Goal: Task Accomplishment & Management: Use online tool/utility

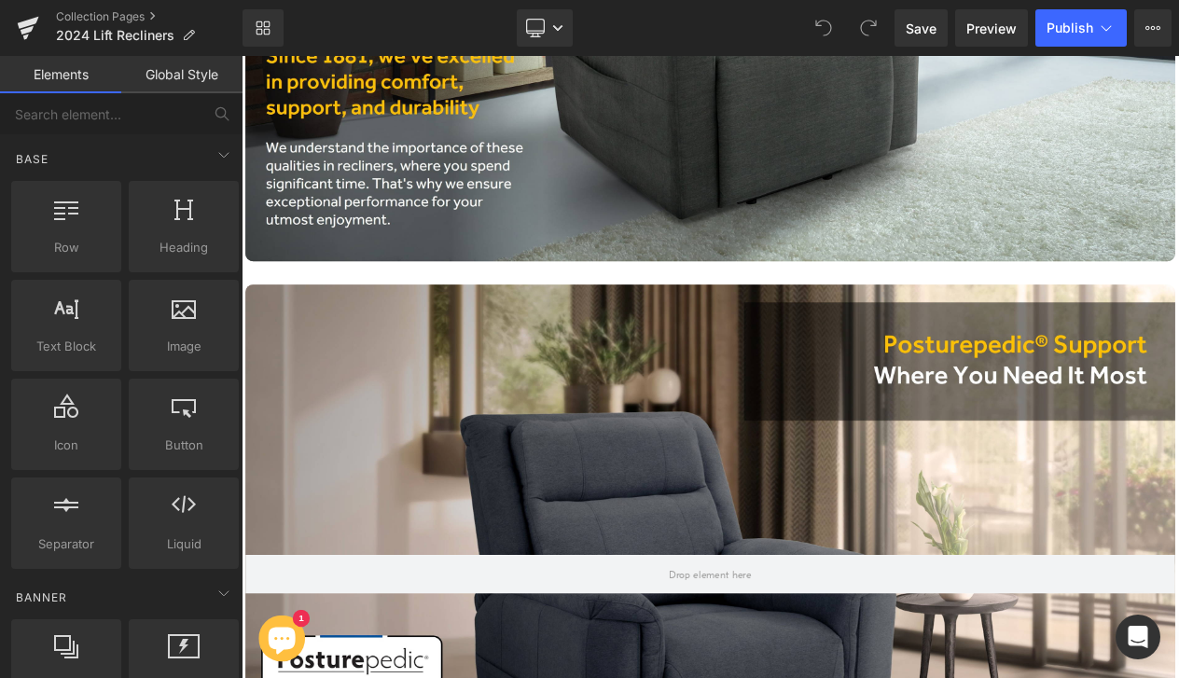
scroll to position [3869, 0]
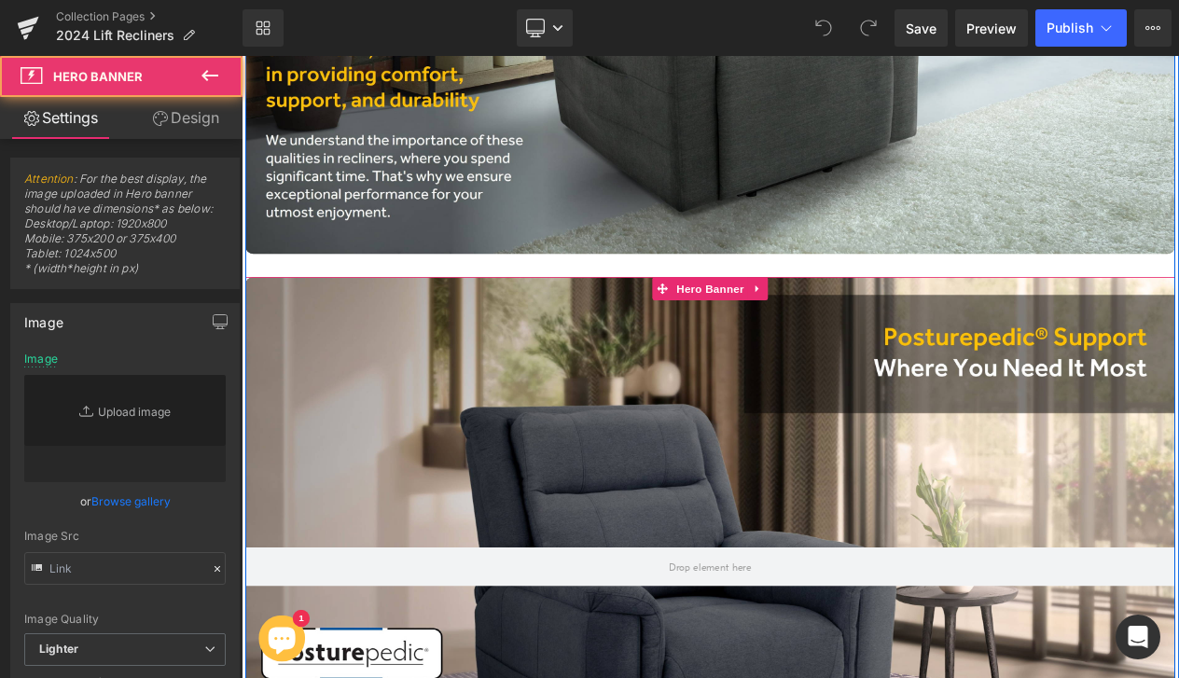
click at [1178, 414] on div at bounding box center [805, 671] width 1119 height 698
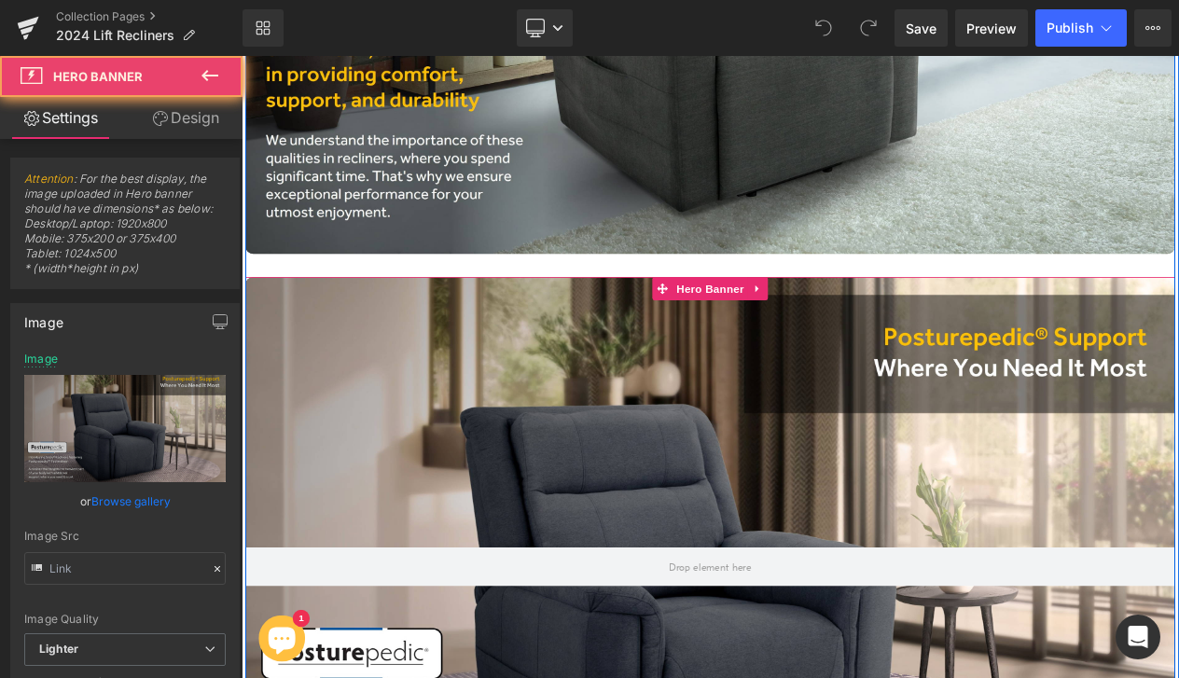
click at [1178, 391] on div at bounding box center [805, 671] width 1119 height 698
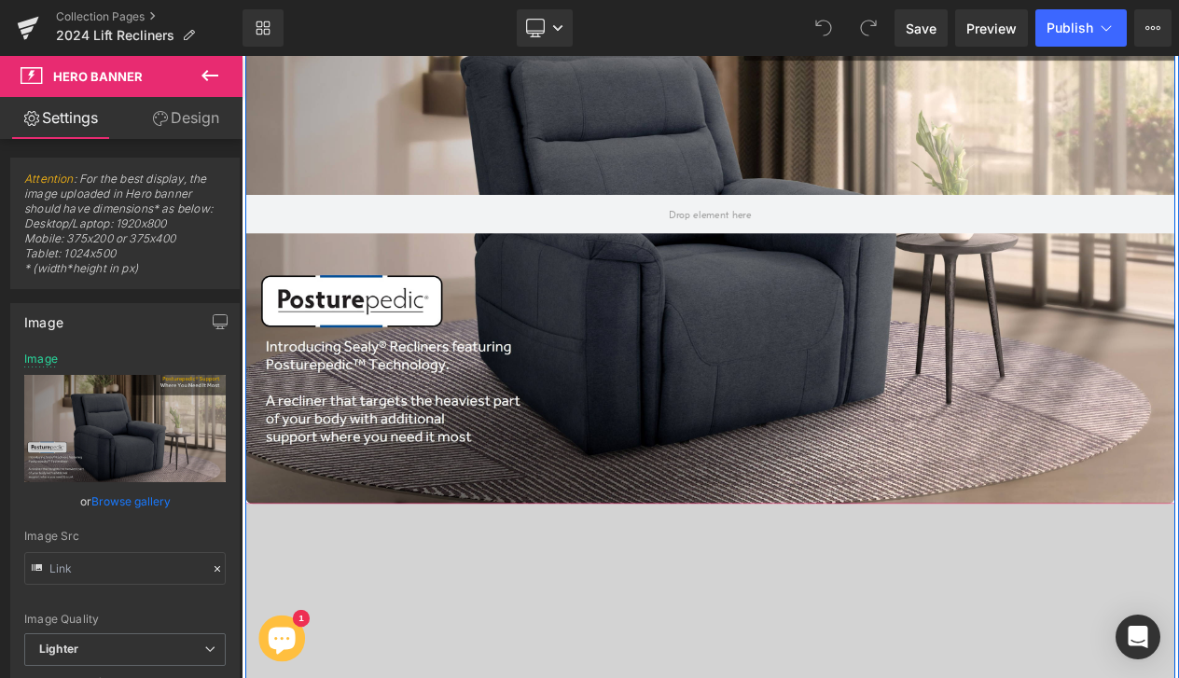
scroll to position [4292, 0]
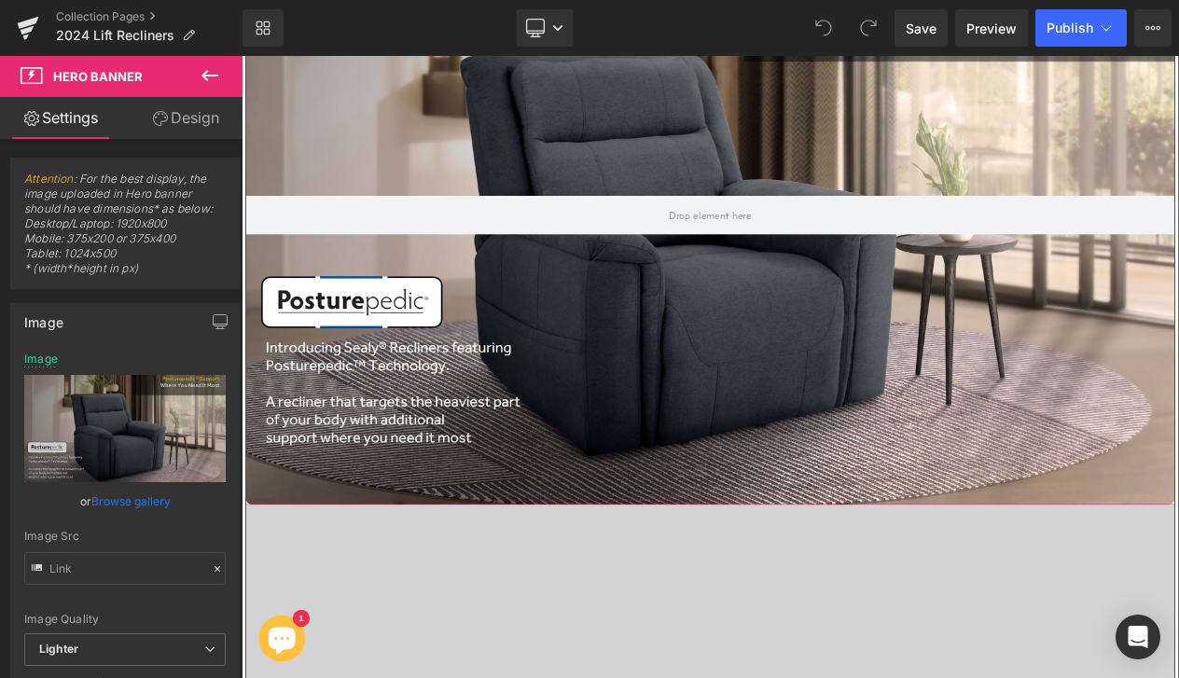
click at [364, 424] on div at bounding box center [805, 247] width 1119 height 698
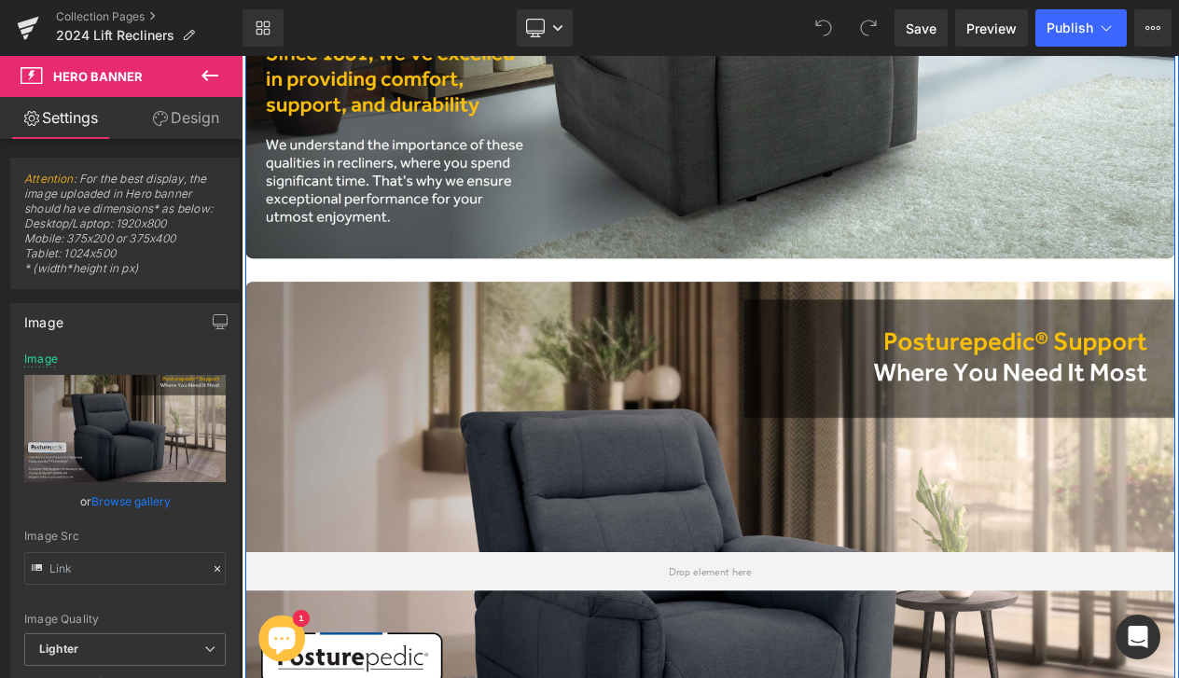
scroll to position [3858, 0]
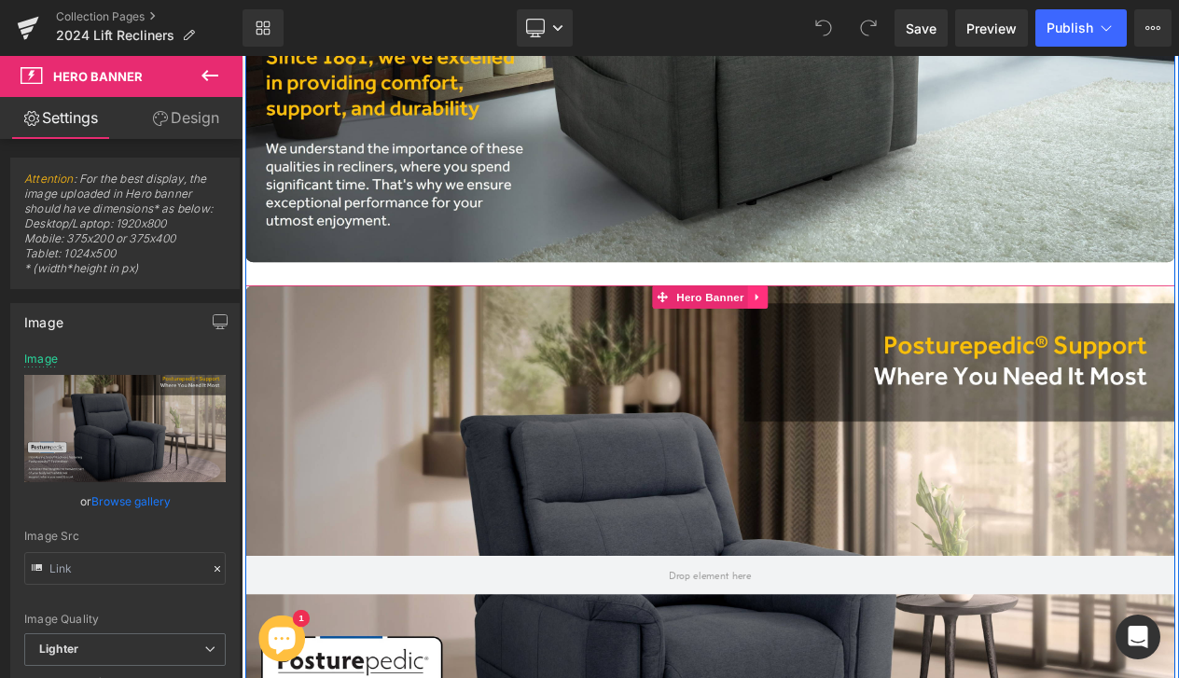
click at [863, 343] on icon at bounding box center [863, 347] width 13 height 14
click at [875, 342] on icon at bounding box center [875, 346] width 13 height 13
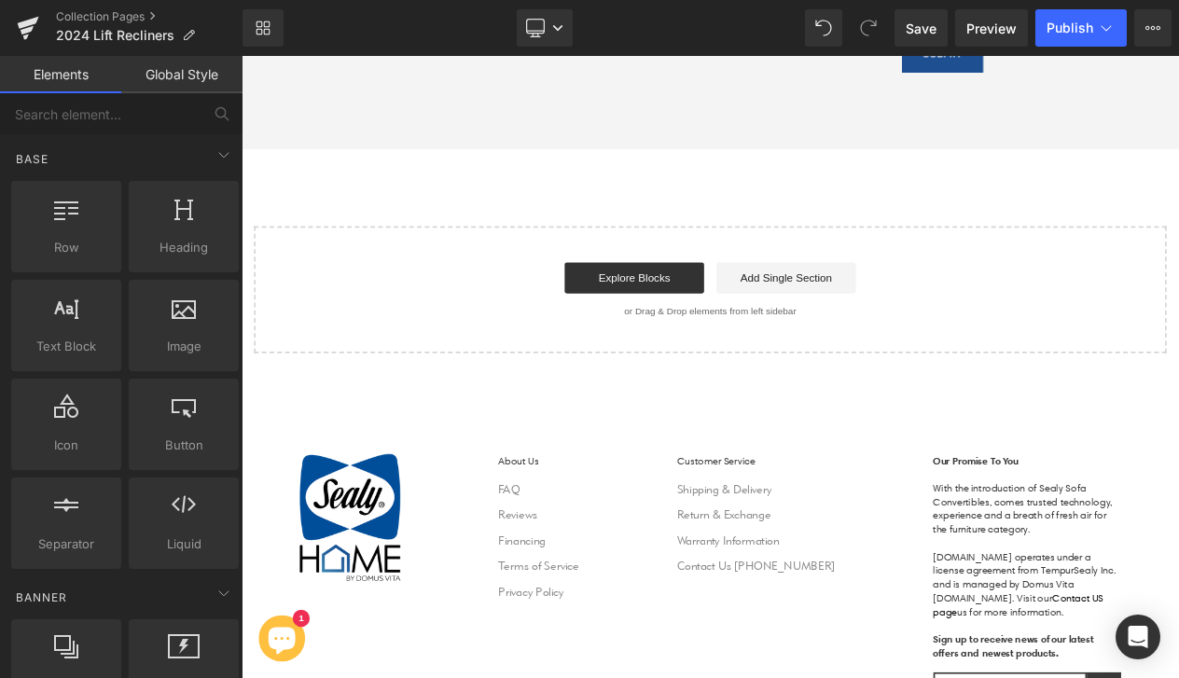
scroll to position [8688, 0]
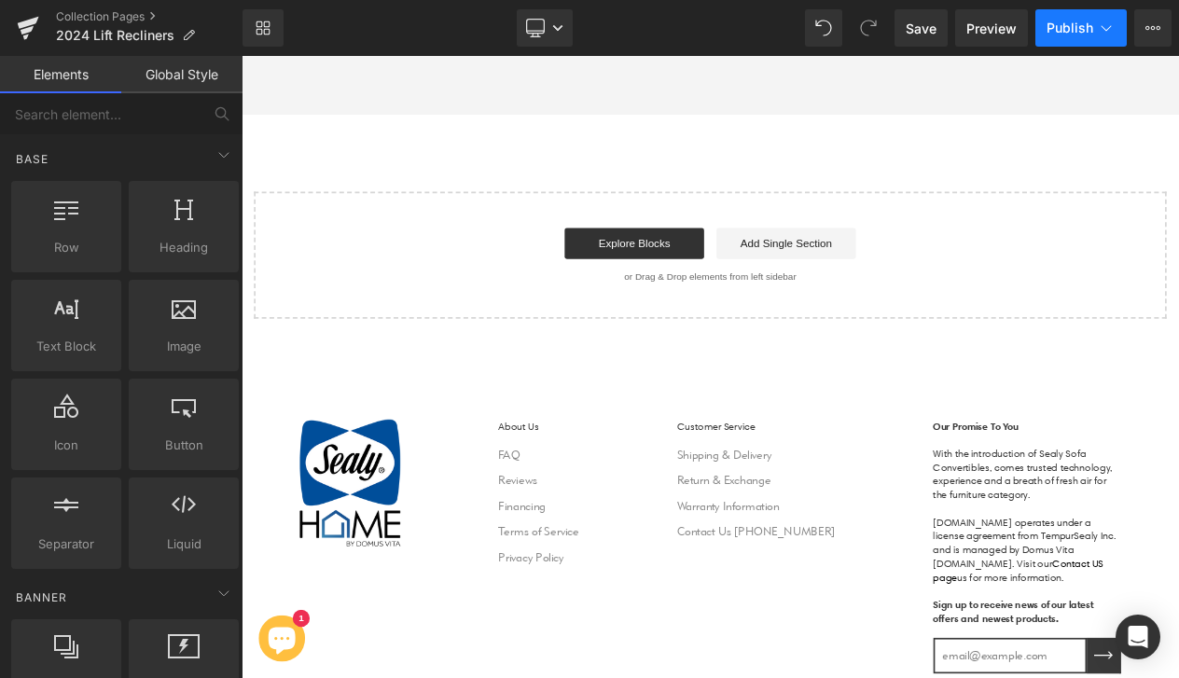
click at [1072, 37] on button "Publish" at bounding box center [1080, 27] width 91 height 37
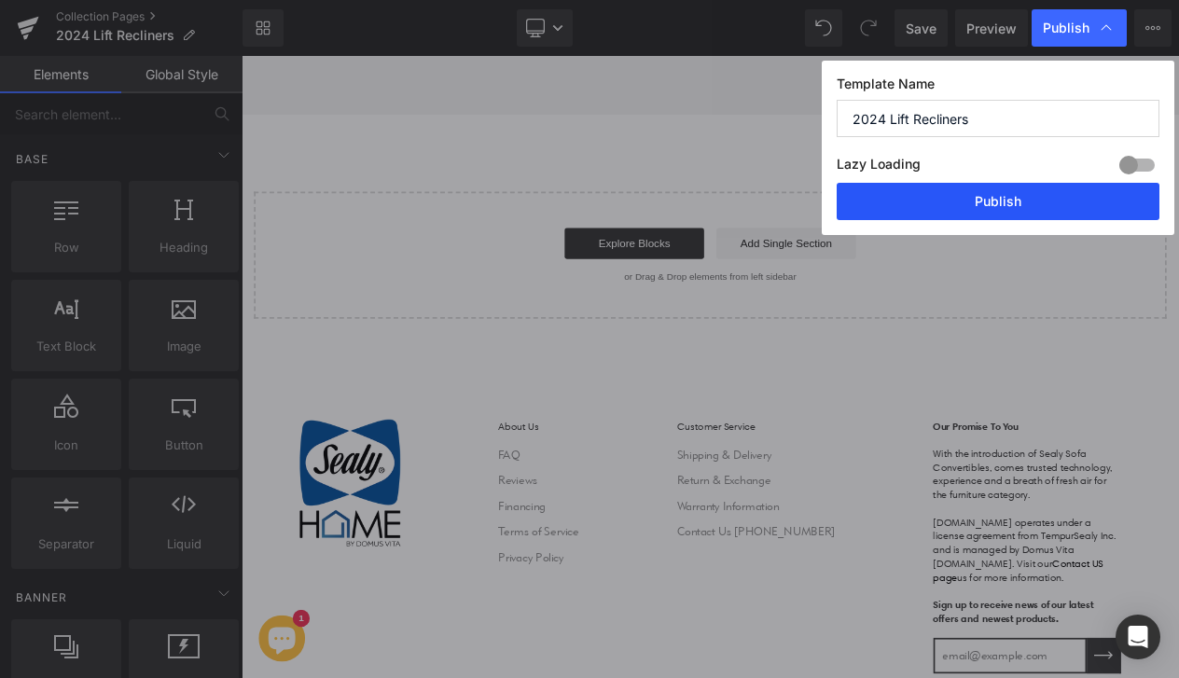
click at [1012, 191] on button "Publish" at bounding box center [998, 201] width 323 height 37
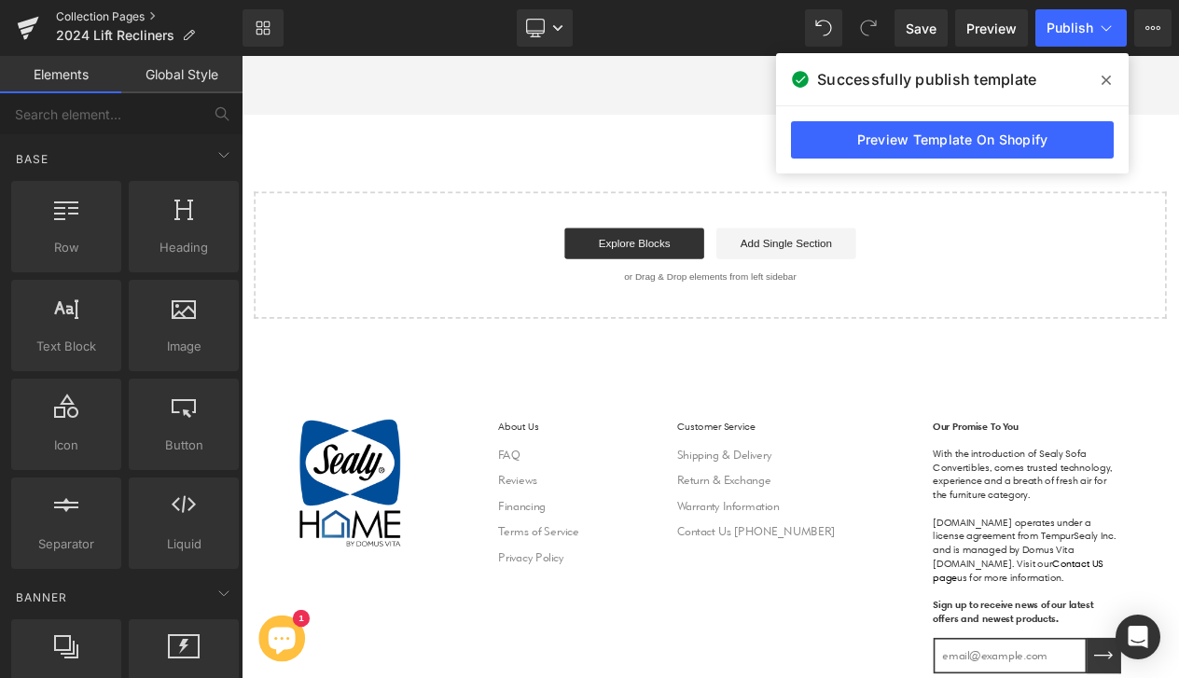
click at [133, 20] on link "Collection Pages" at bounding box center [149, 16] width 187 height 15
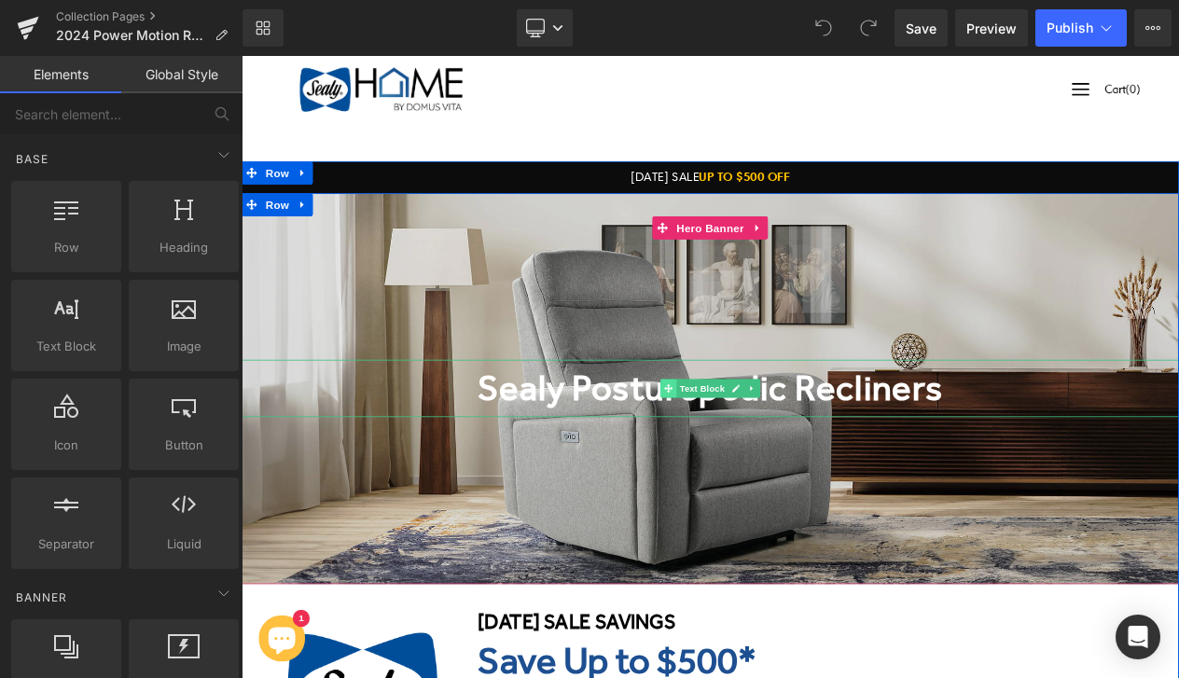
click at [761, 465] on span at bounding box center [756, 456] width 20 height 22
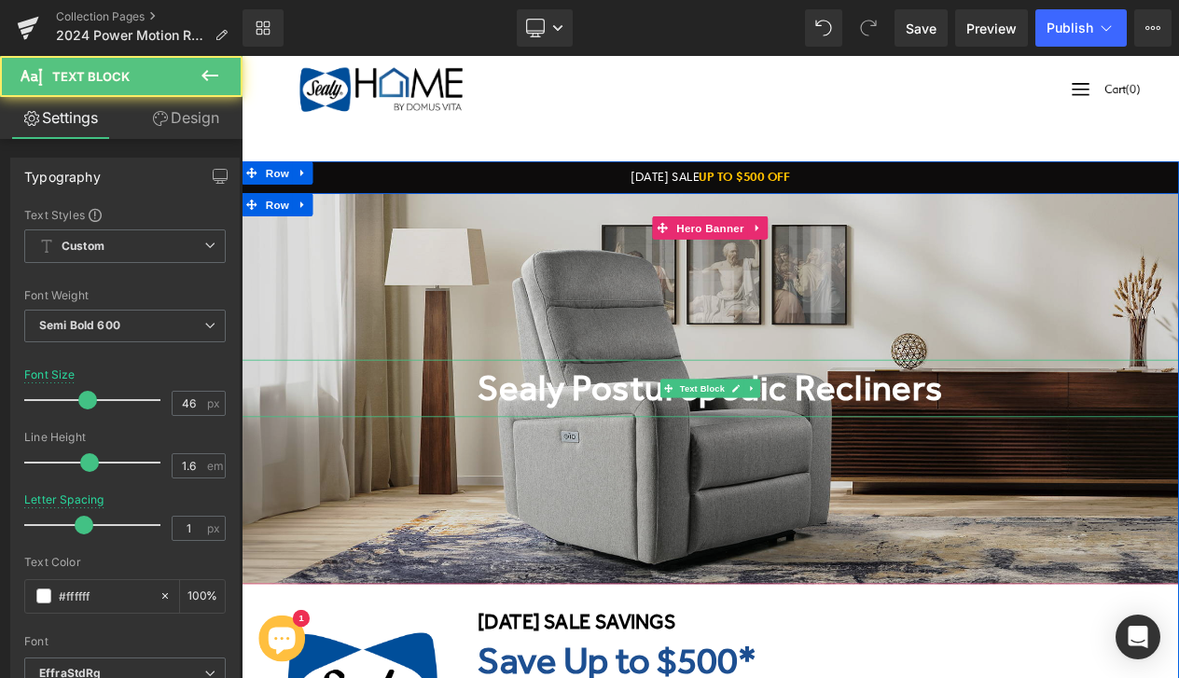
click at [651, 462] on b "Sealy Posturepedic Recliners" at bounding box center [806, 456] width 561 height 49
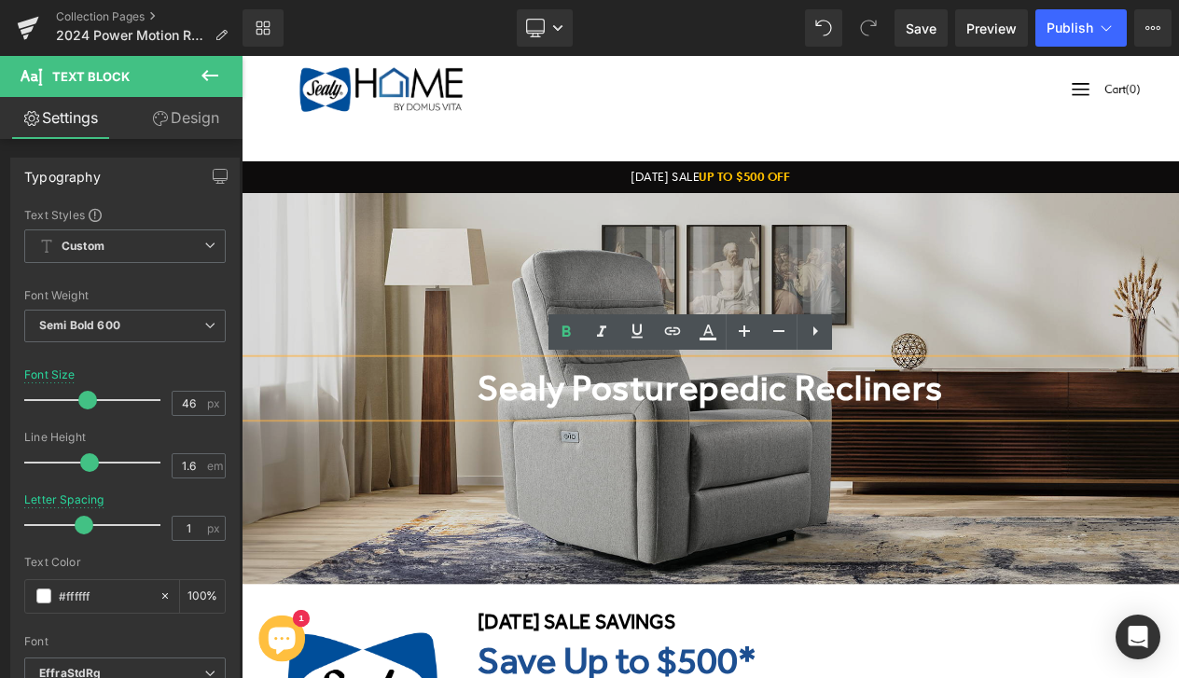
click at [651, 462] on b "Sealy Posturepedic Recliners" at bounding box center [806, 456] width 561 height 49
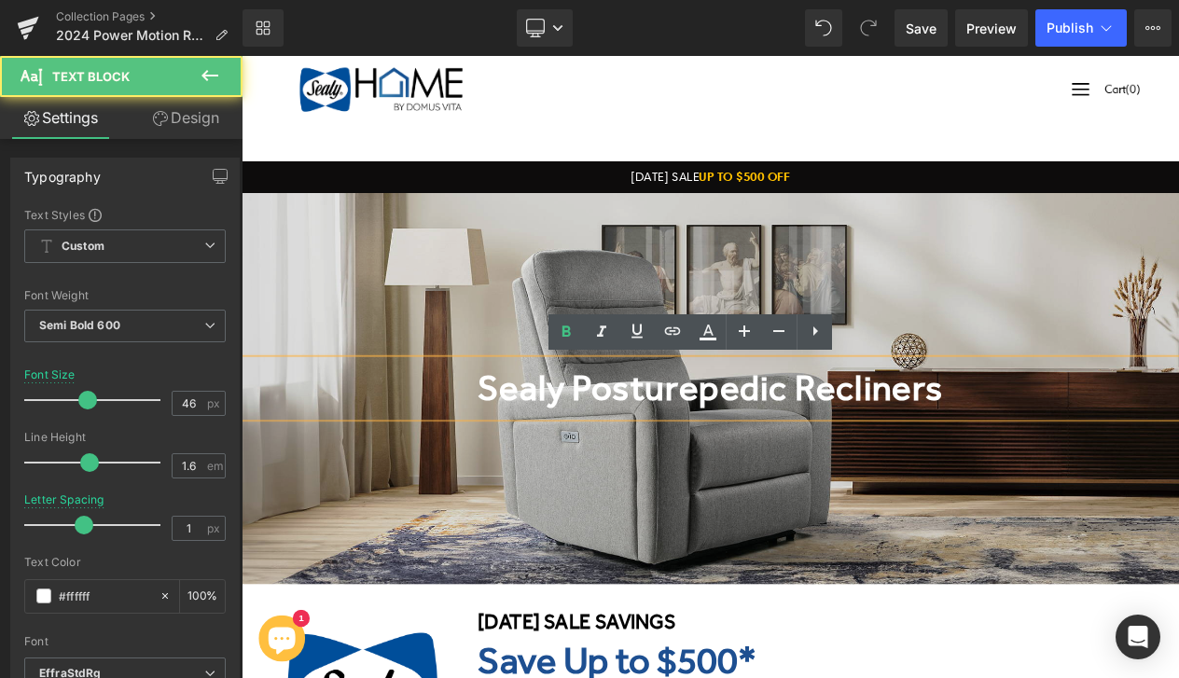
click at [651, 462] on b "Sealy Posturepedic Recliners" at bounding box center [806, 456] width 561 height 49
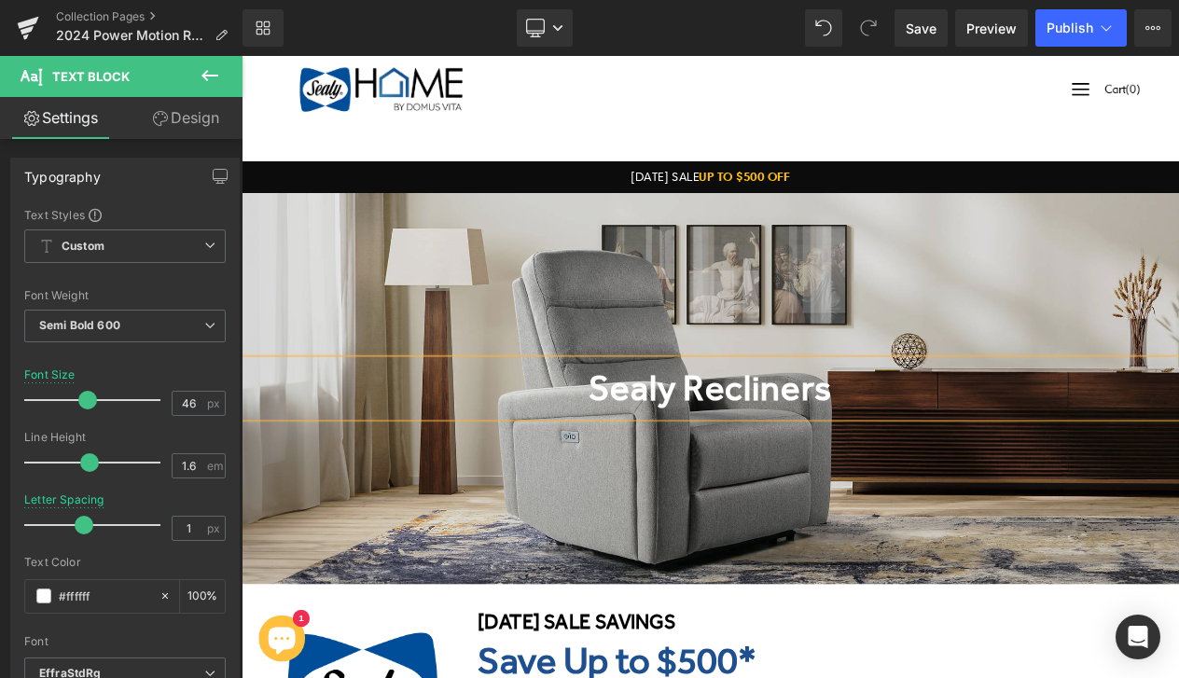
click at [873, 553] on div "Sealy Recliners Text Block" at bounding box center [806, 456] width 1129 height 470
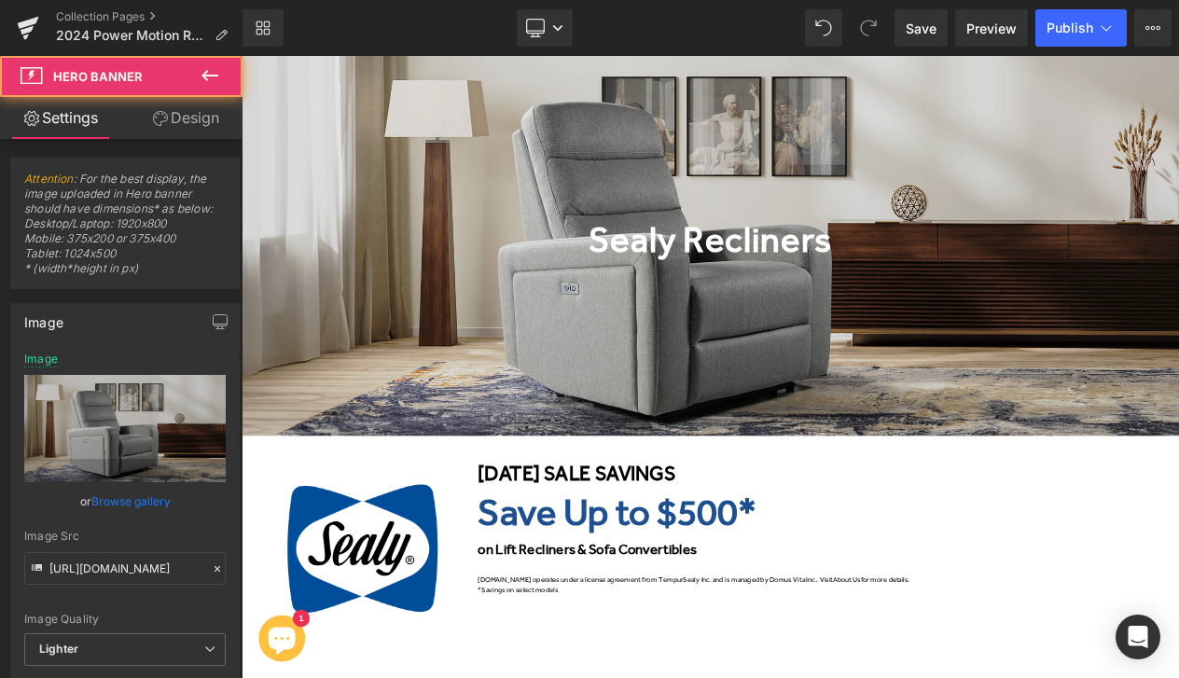
scroll to position [182, 0]
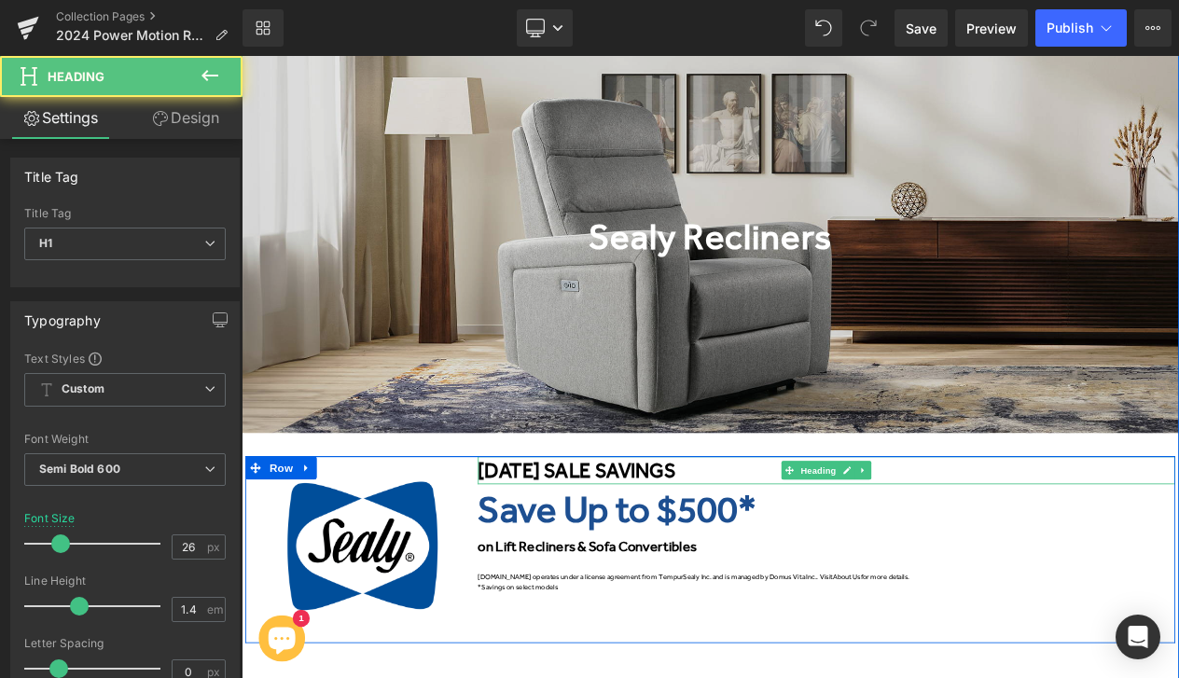
click at [637, 550] on font "4TH OF JULY SALE SAVINGS" at bounding box center [645, 555] width 238 height 28
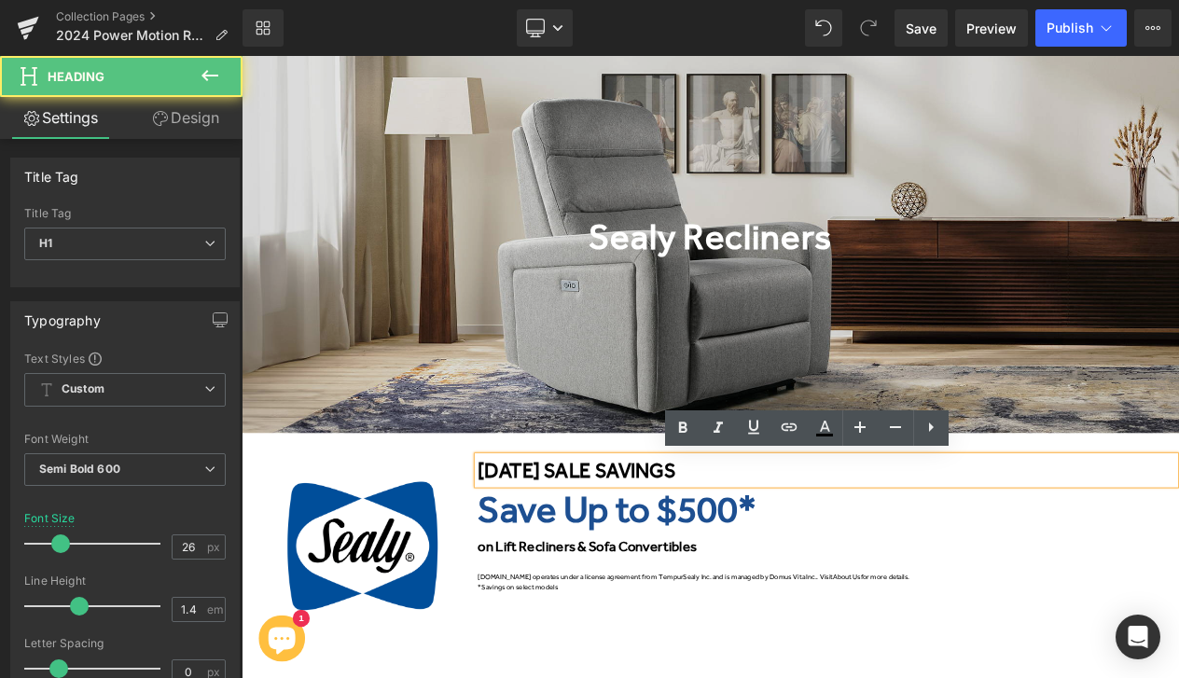
click at [675, 553] on font "4TH OF JULY SALE SAVINGS" at bounding box center [645, 555] width 238 height 28
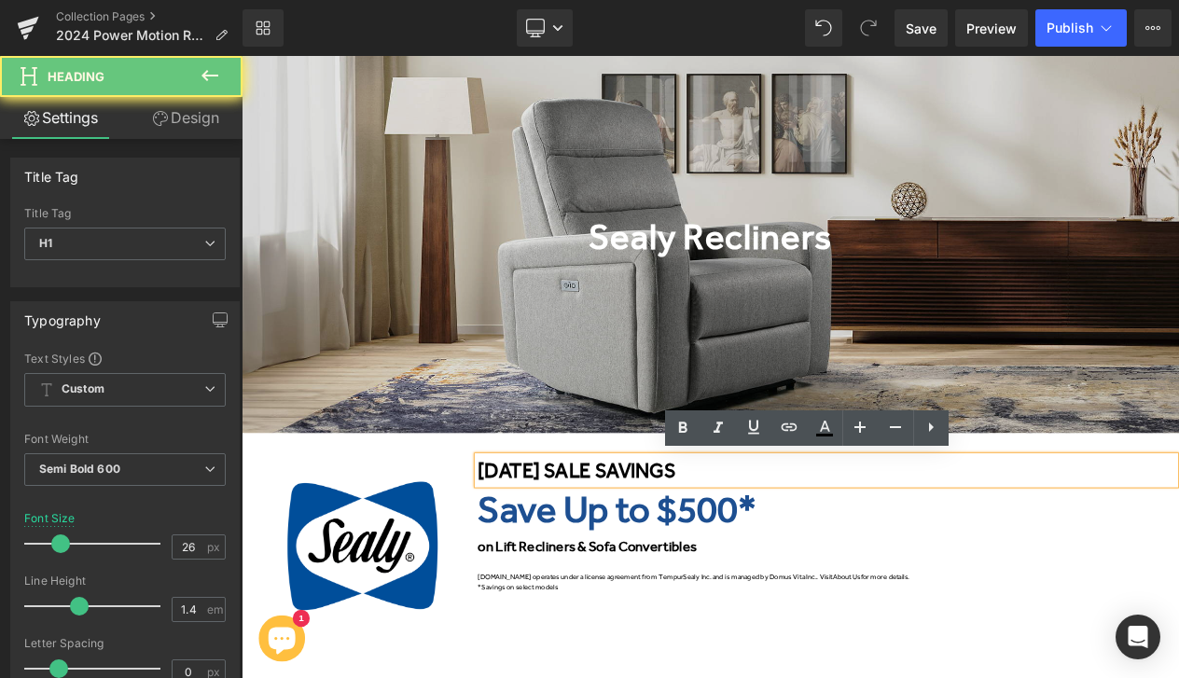
click at [675, 553] on font "4TH OF JULY SALE SAVINGS" at bounding box center [645, 555] width 238 height 28
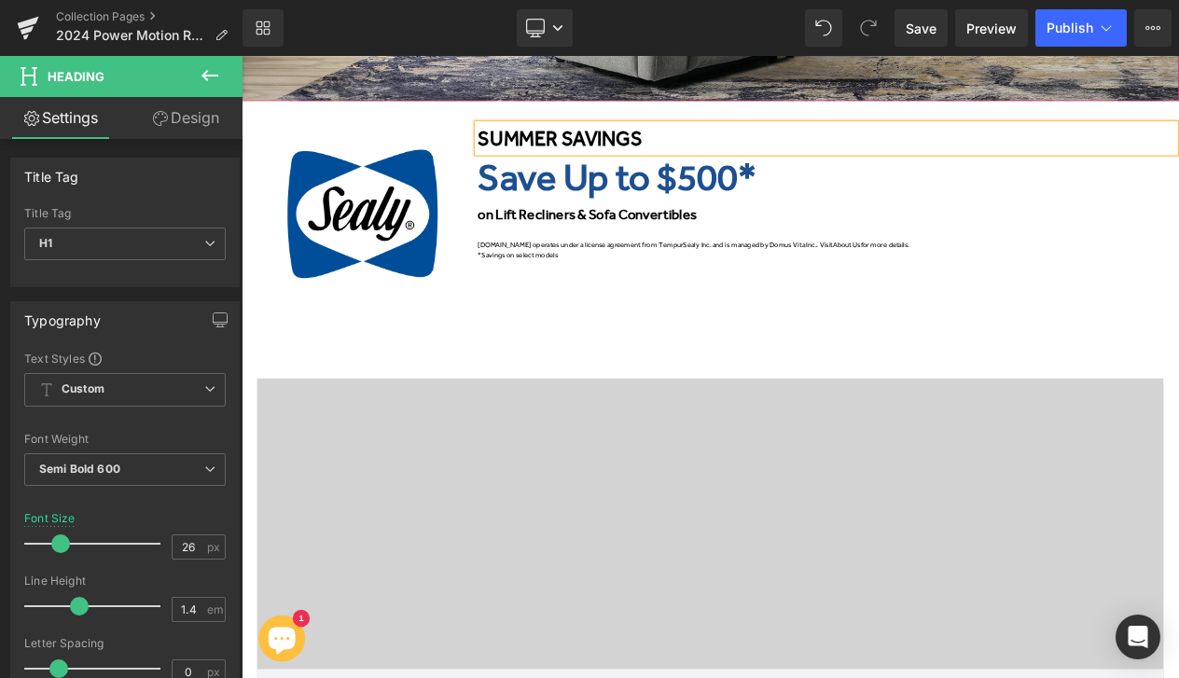
scroll to position [611, 0]
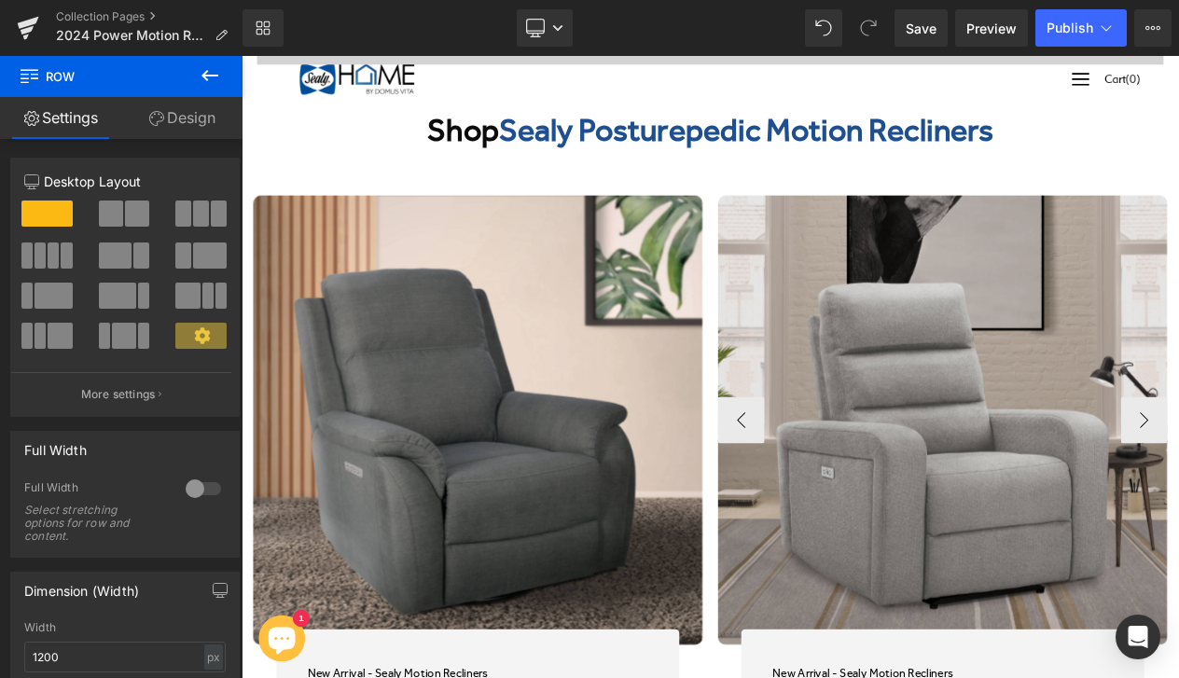
scroll to position [1641, 0]
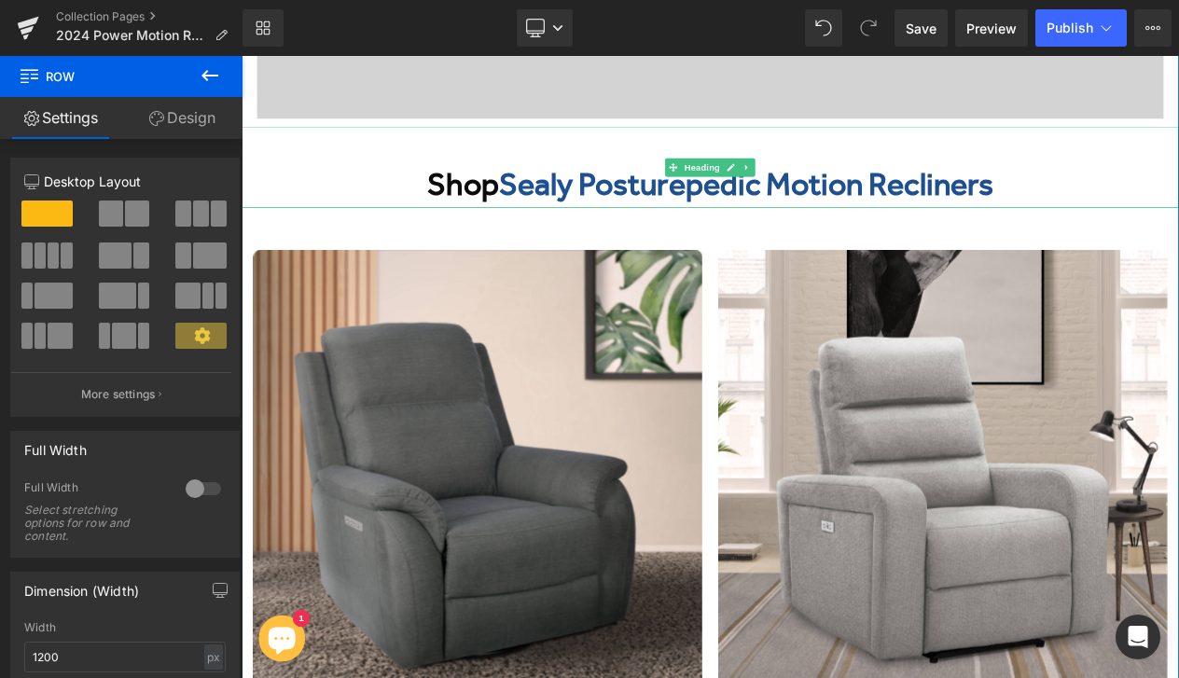
click at [841, 229] on h1 "Shop Sealy Posturepedic Motion Recliners" at bounding box center [806, 211] width 1129 height 53
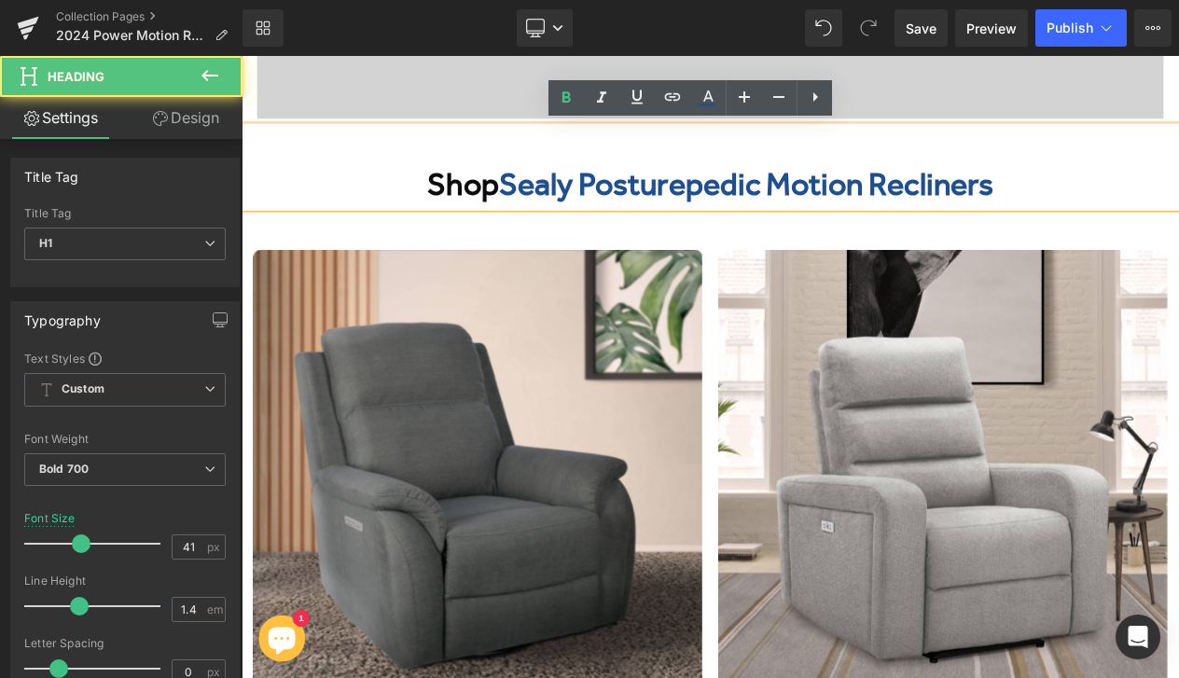
click at [868, 225] on h1 "Shop Sealy Posturepedic Motion Recliners" at bounding box center [806, 211] width 1129 height 53
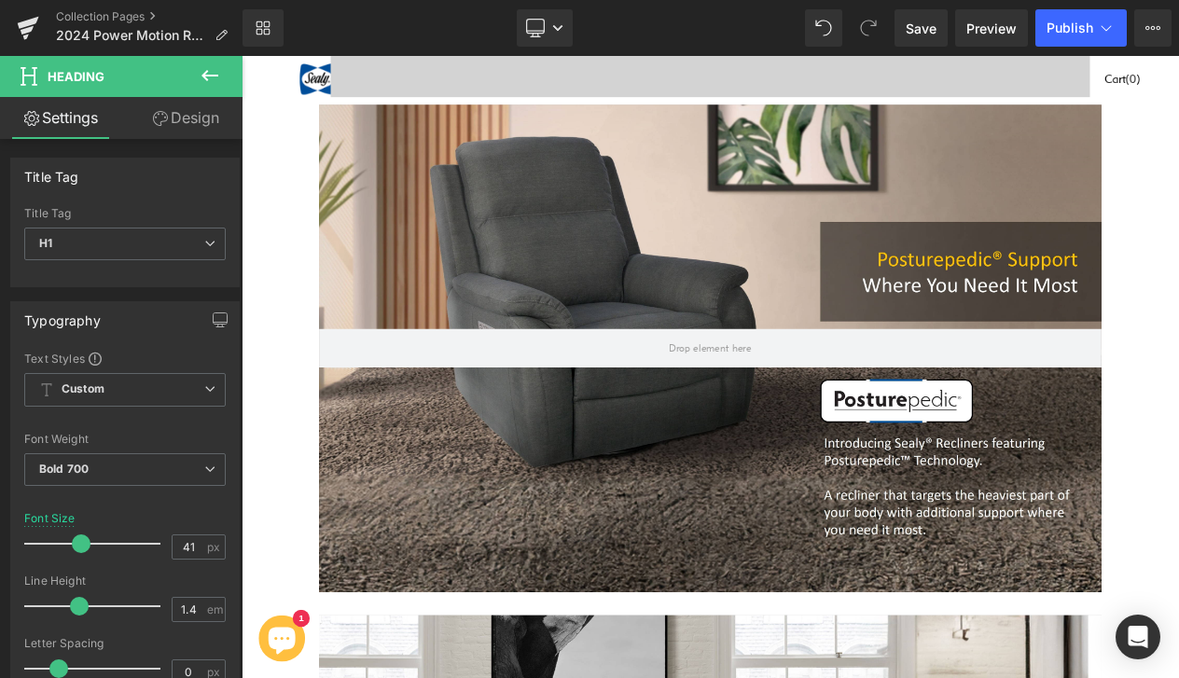
scroll to position [4075, 0]
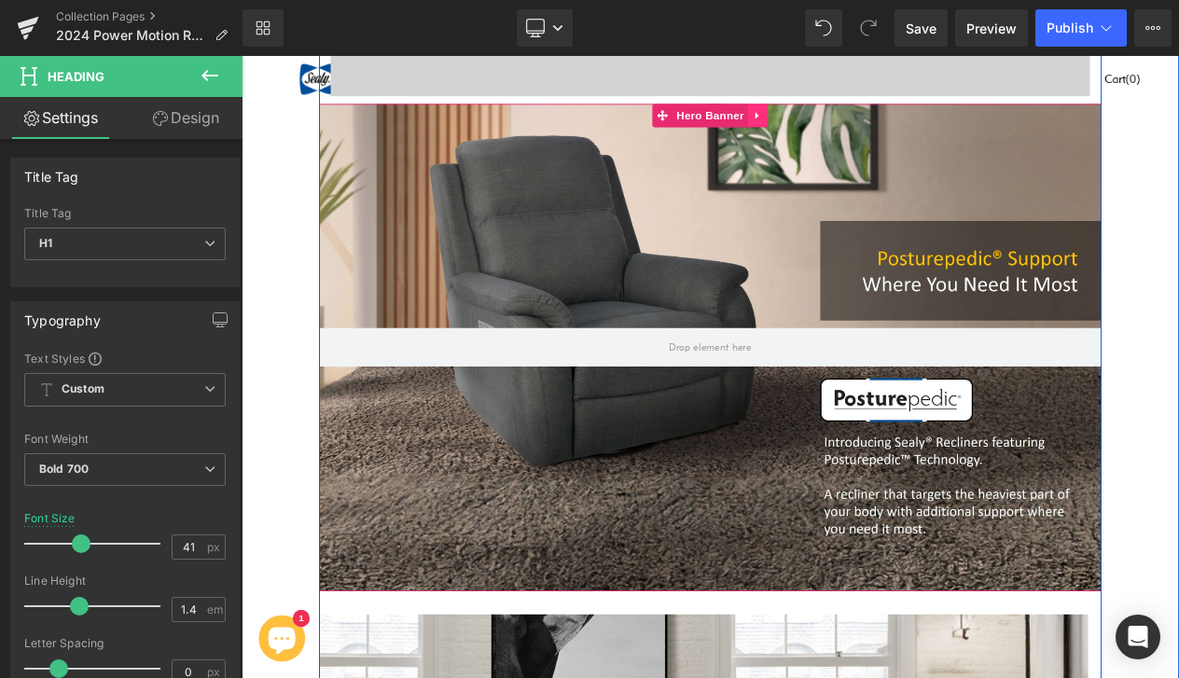
click at [857, 123] on icon at bounding box center [863, 127] width 13 height 14
click at [876, 123] on icon at bounding box center [875, 127] width 13 height 13
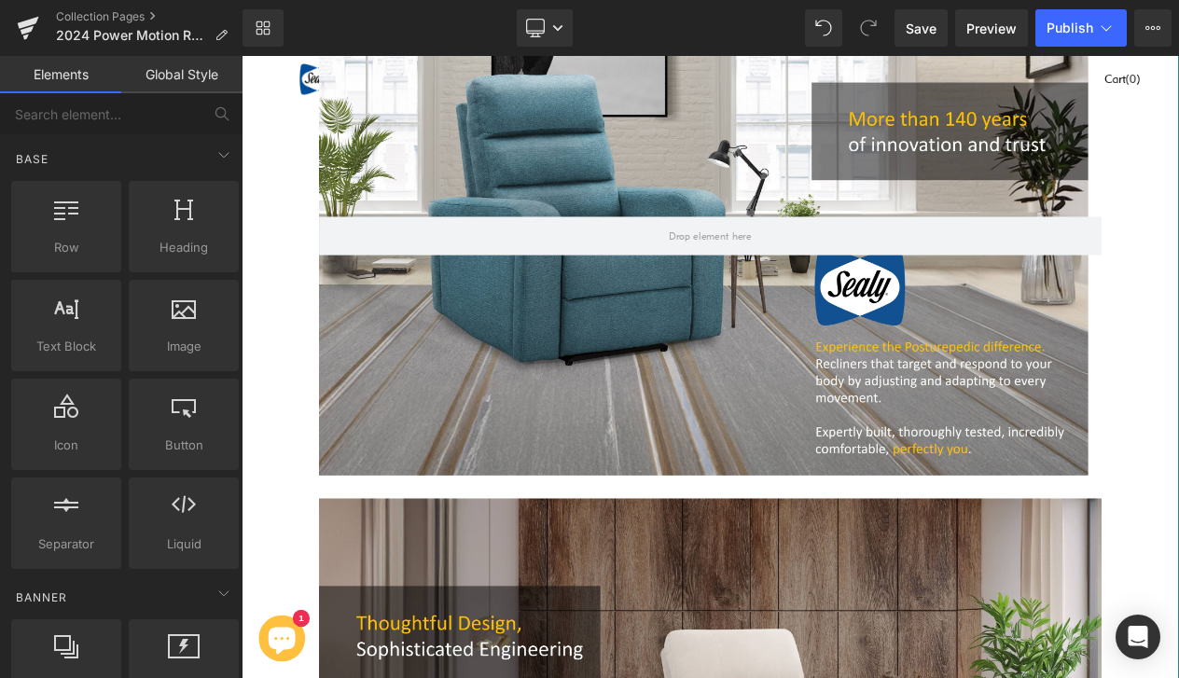
scroll to position [4115, 0]
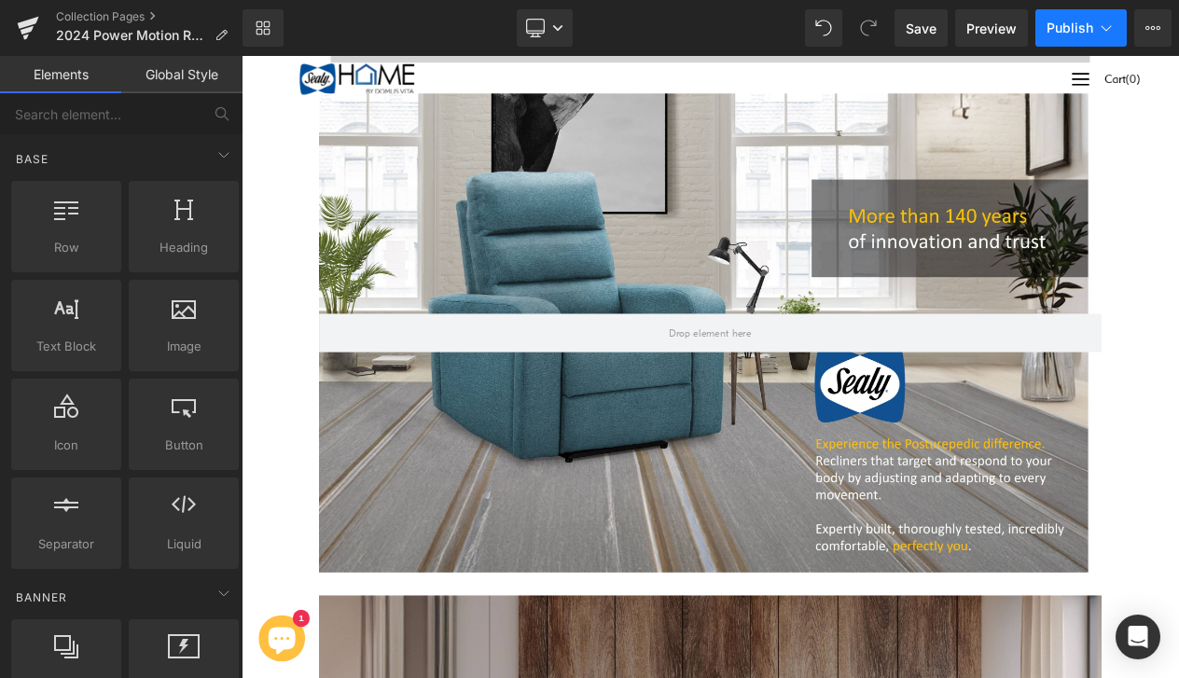
click at [1072, 15] on button "Publish" at bounding box center [1080, 27] width 91 height 37
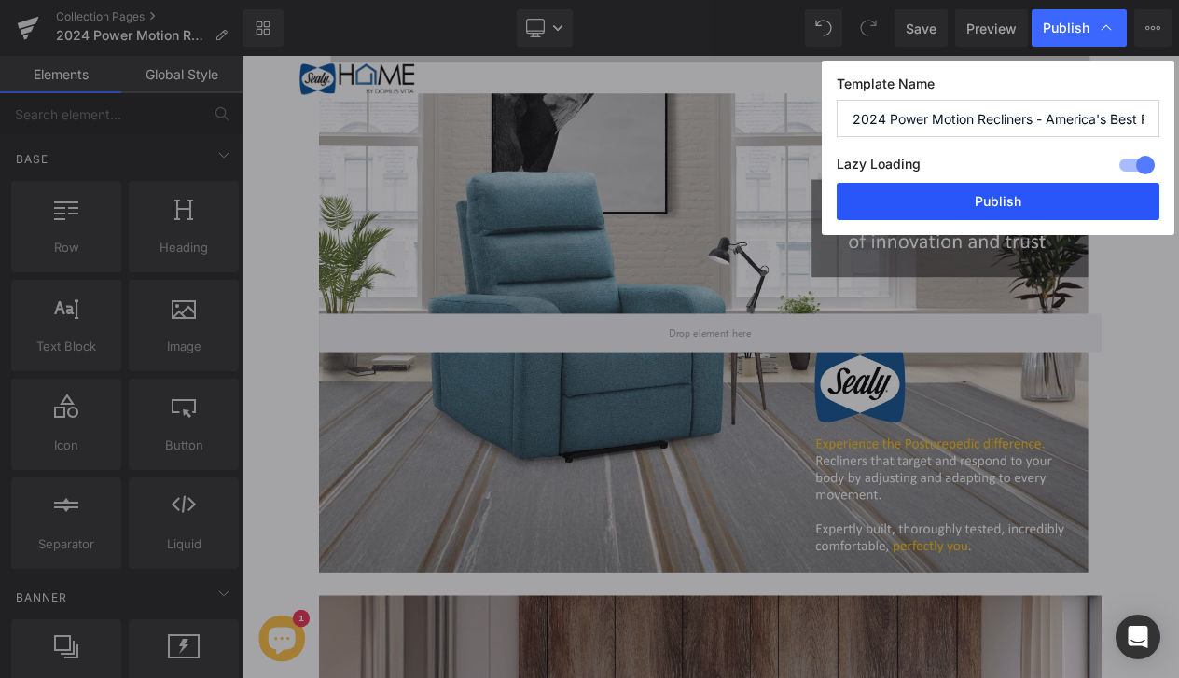
click at [1004, 186] on button "Publish" at bounding box center [998, 201] width 323 height 37
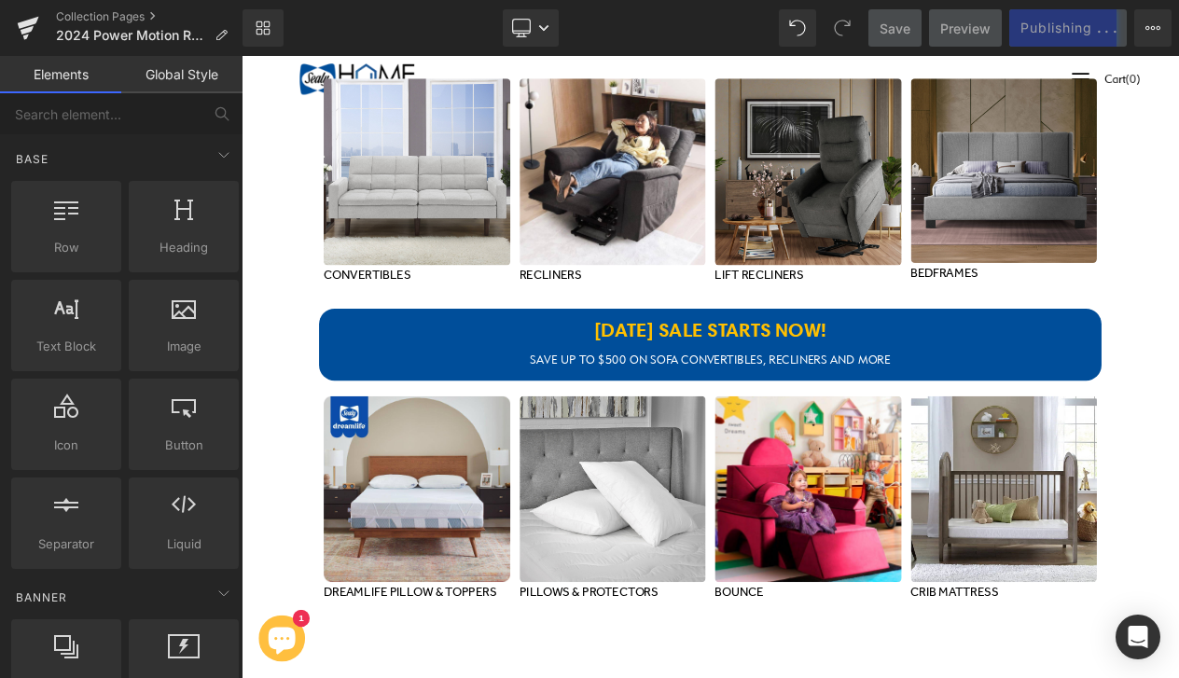
scroll to position [5365, 0]
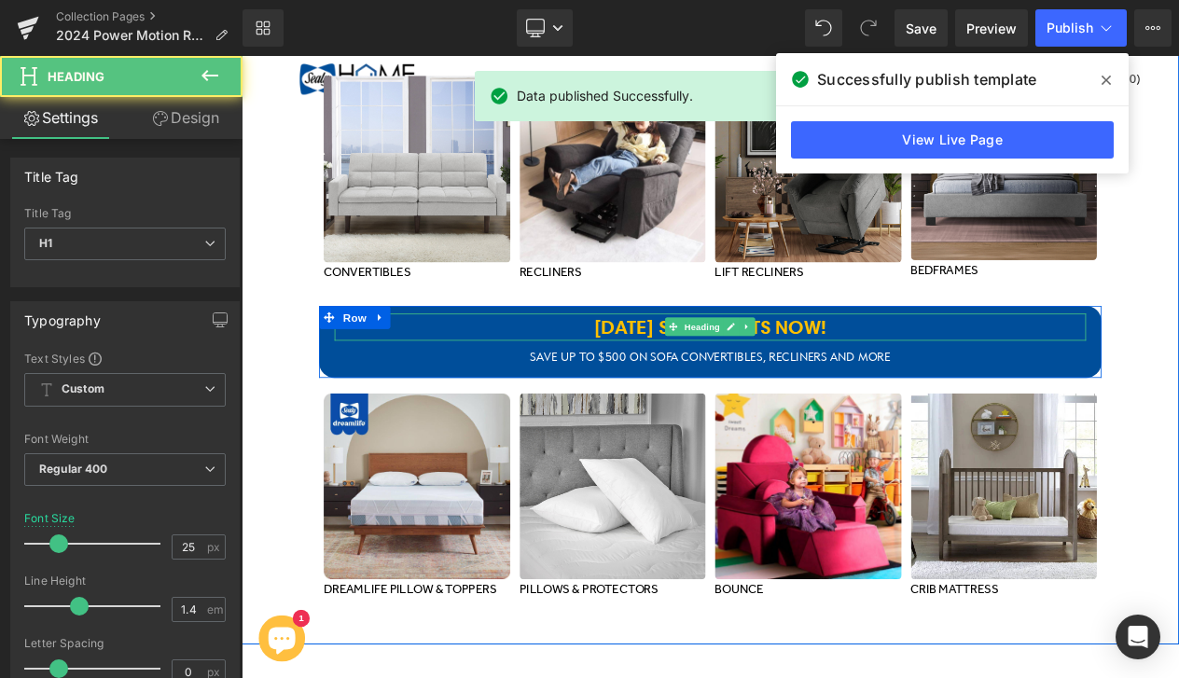
click at [702, 373] on b "4TH OF JULY SALE STARTS NOW!" at bounding box center [806, 382] width 280 height 28
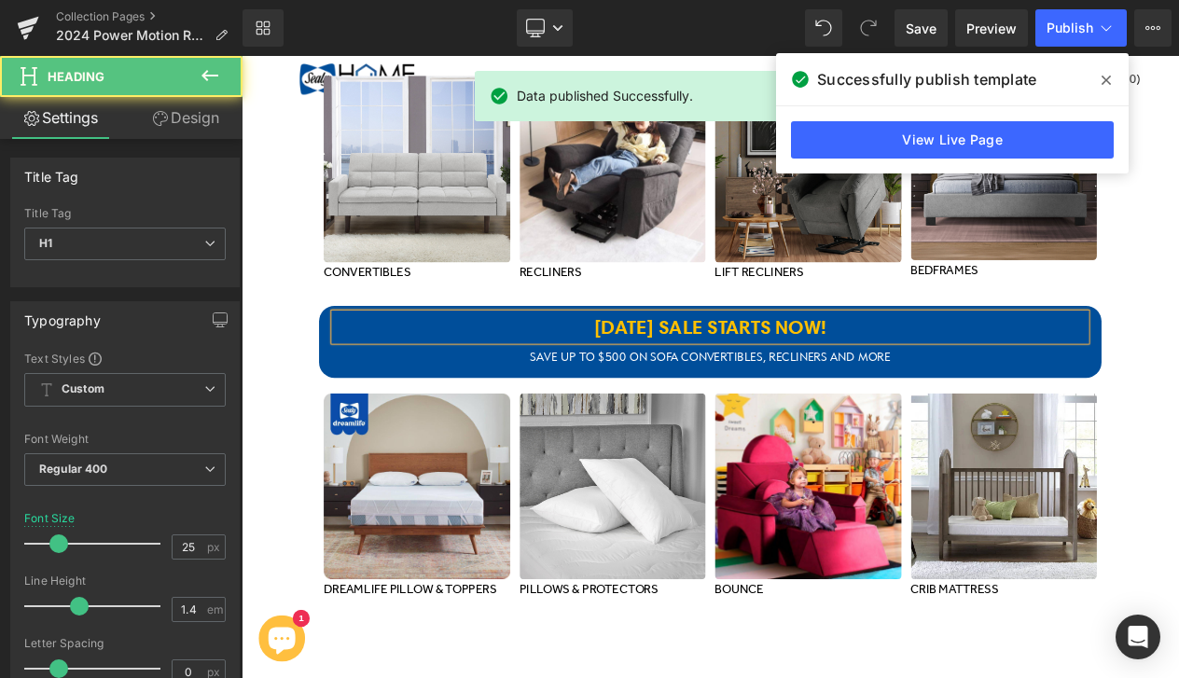
click at [702, 373] on b "4TH OF JULY SALE STARTS NOW!" at bounding box center [806, 382] width 280 height 28
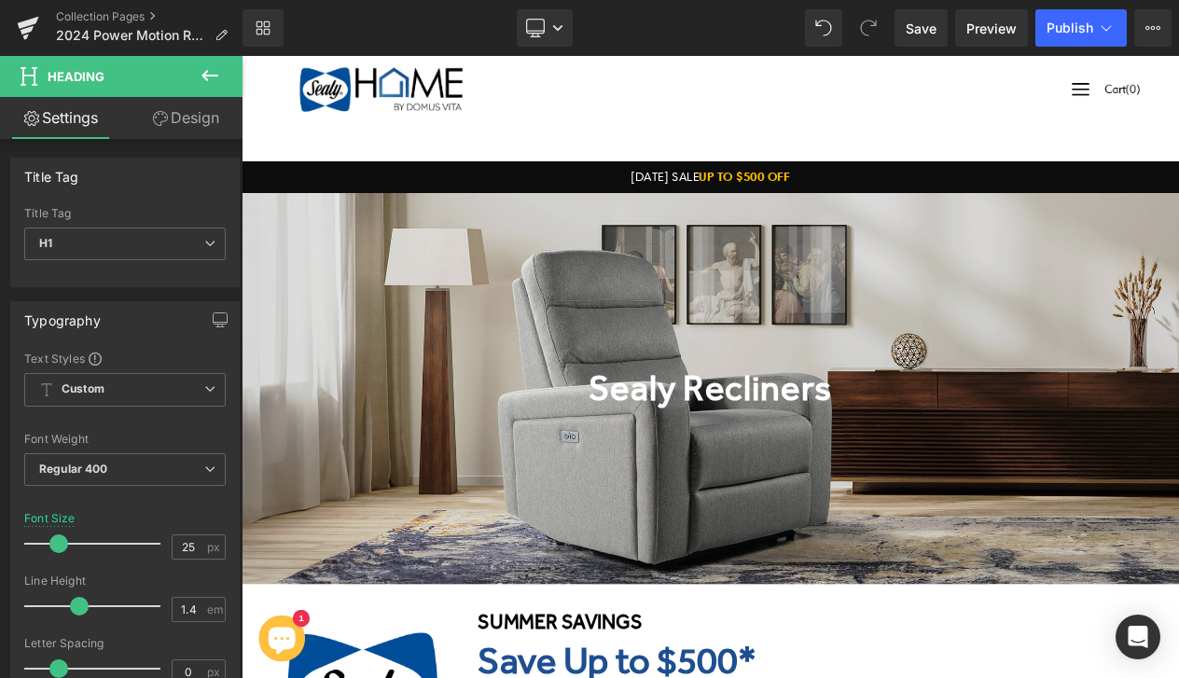
scroll to position [0, 0]
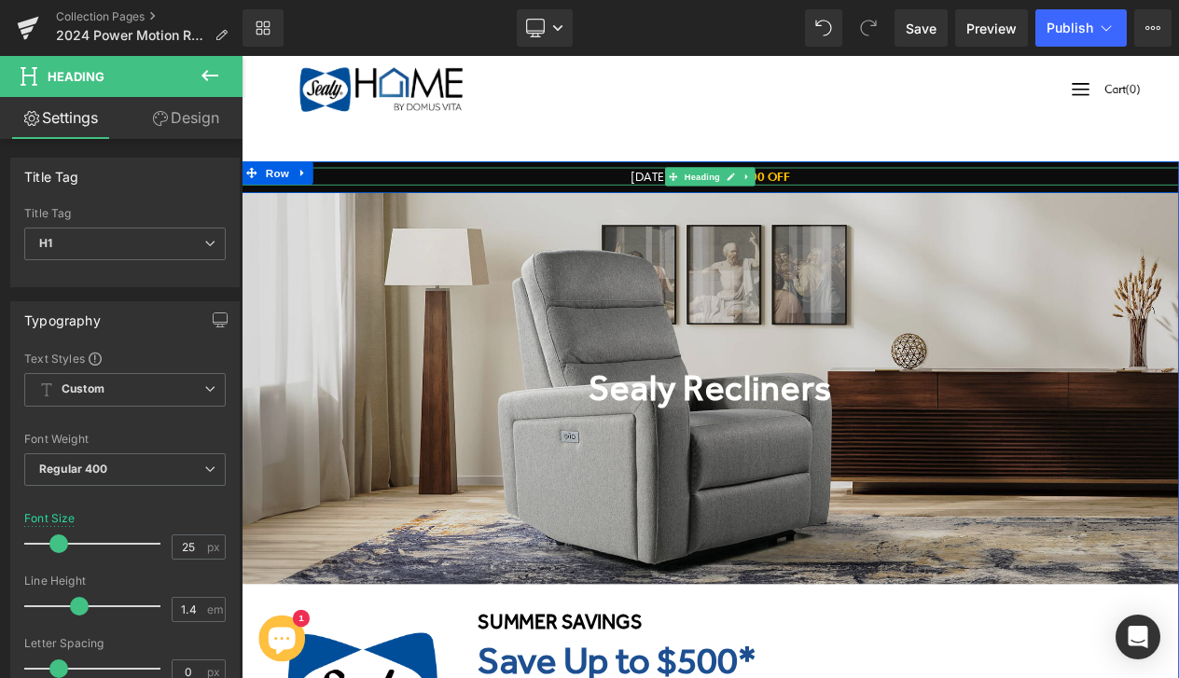
click at [742, 205] on h1 "4TH OF JULY SALE UP TO $500 OFF" at bounding box center [806, 200] width 1129 height 21
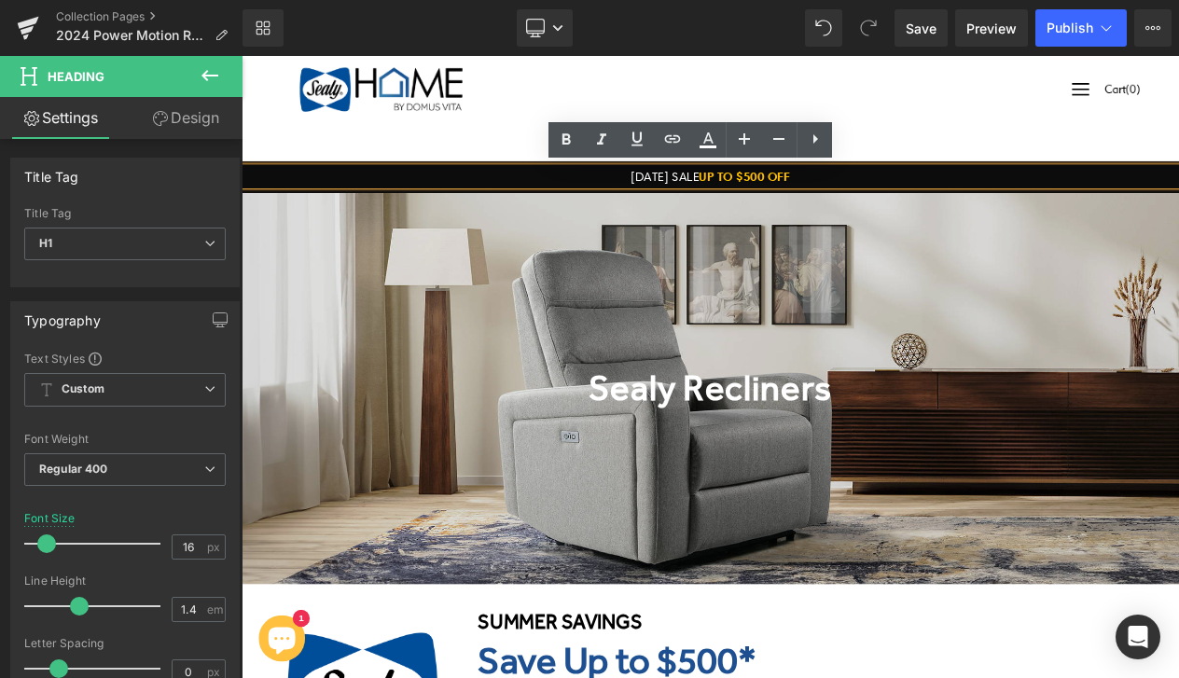
click at [761, 203] on h1 "4TH OF JULY SALE UP TO $500 OFF" at bounding box center [806, 200] width 1129 height 21
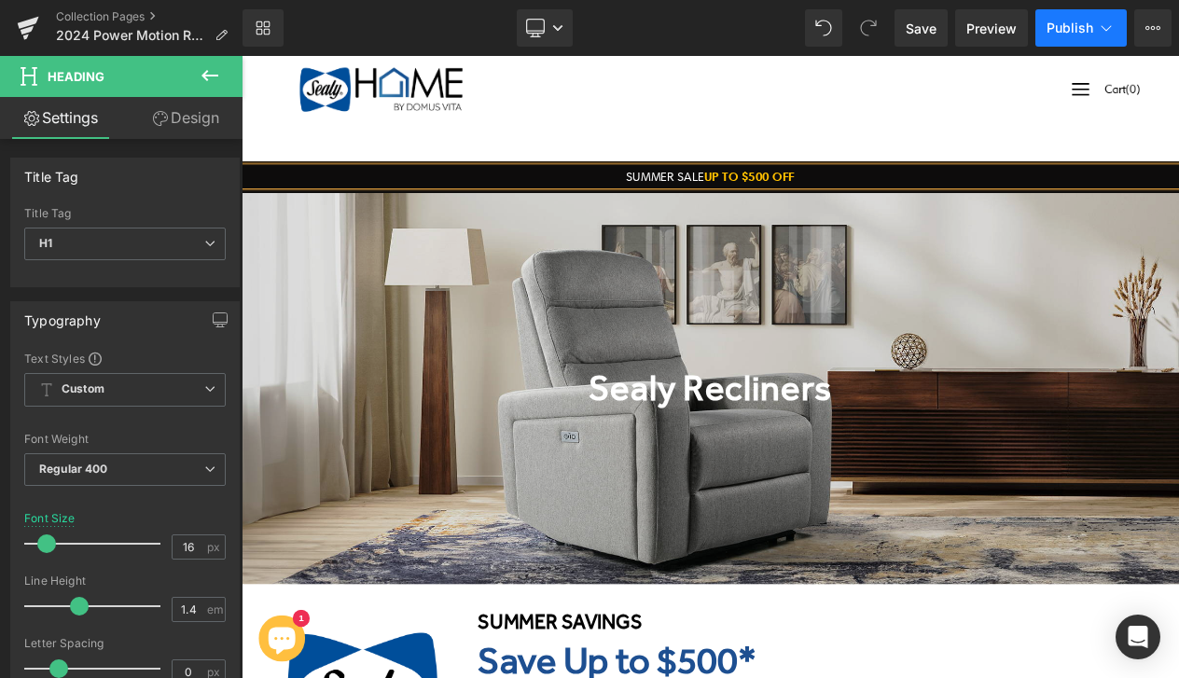
click at [1074, 16] on button "Publish" at bounding box center [1080, 27] width 91 height 37
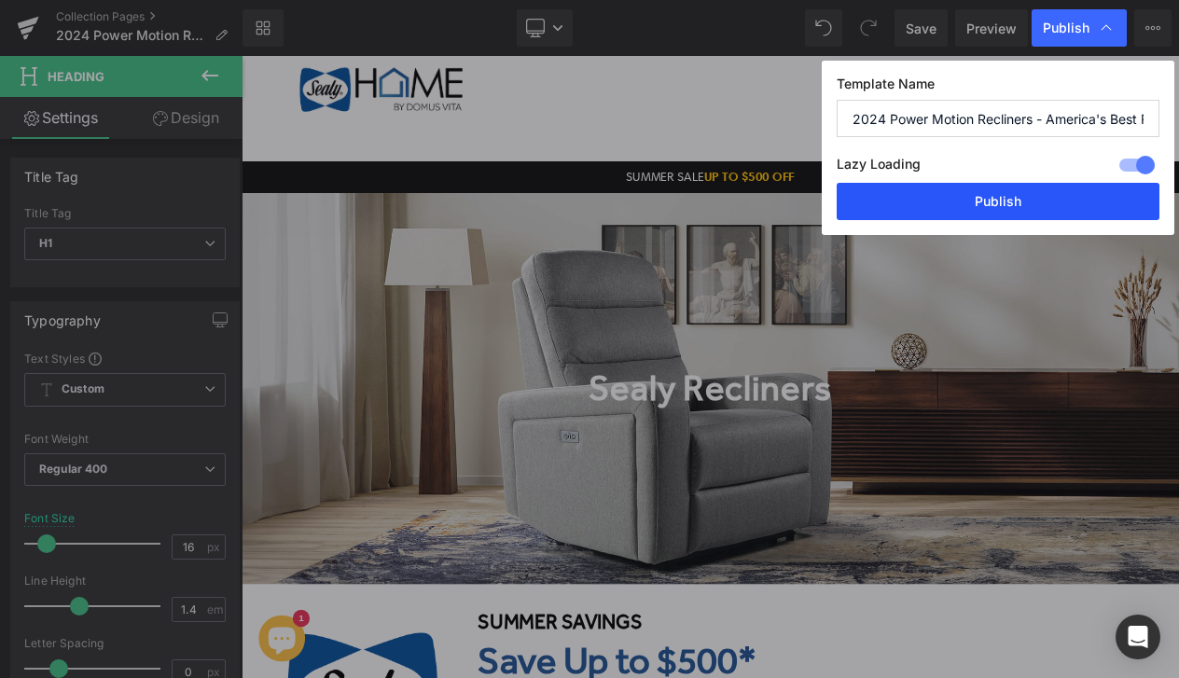
click at [974, 191] on button "Publish" at bounding box center [998, 201] width 323 height 37
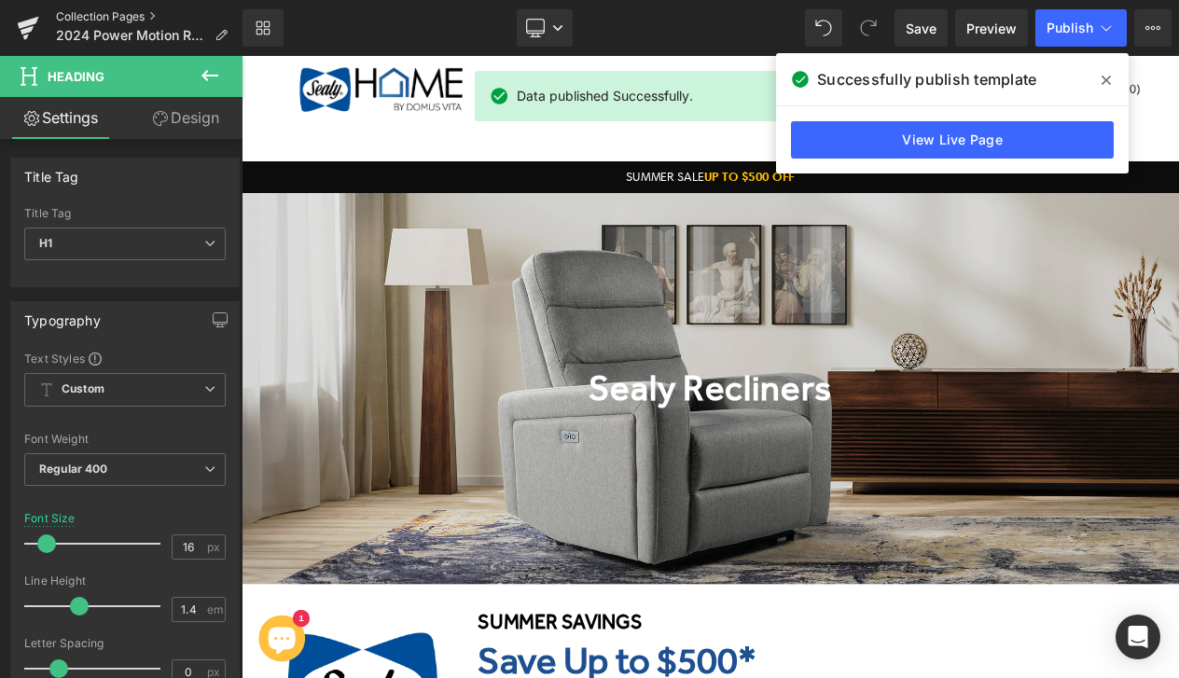
click at [114, 21] on link "Collection Pages" at bounding box center [149, 16] width 187 height 15
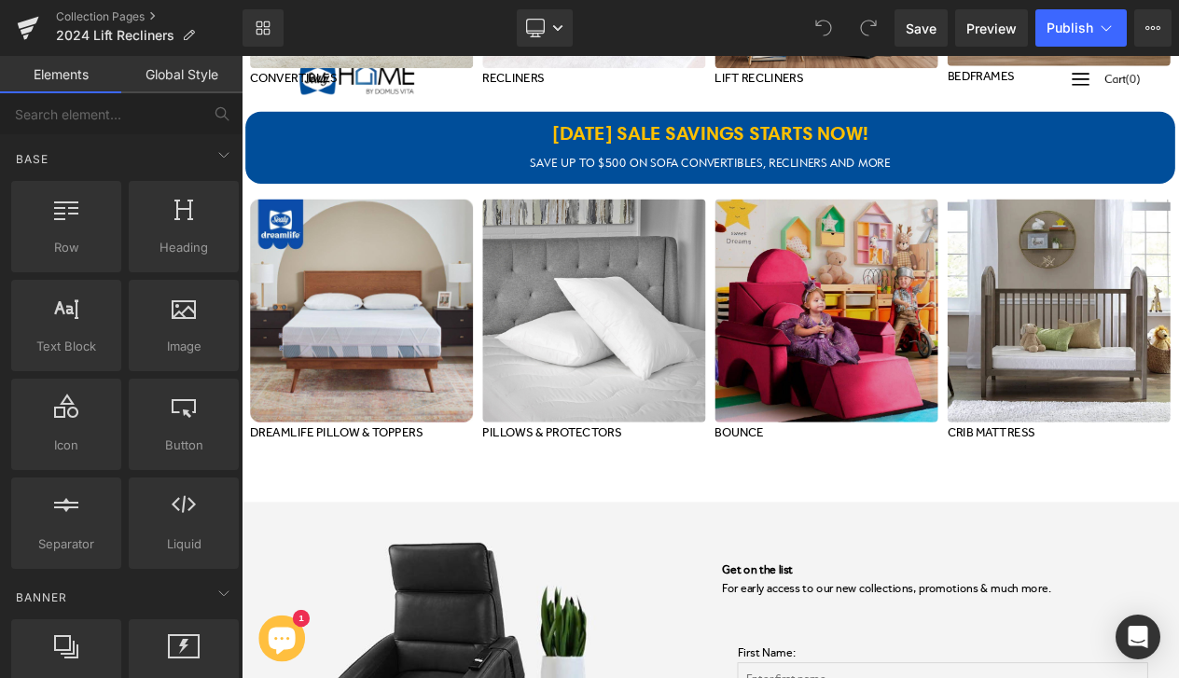
scroll to position [7708, 0]
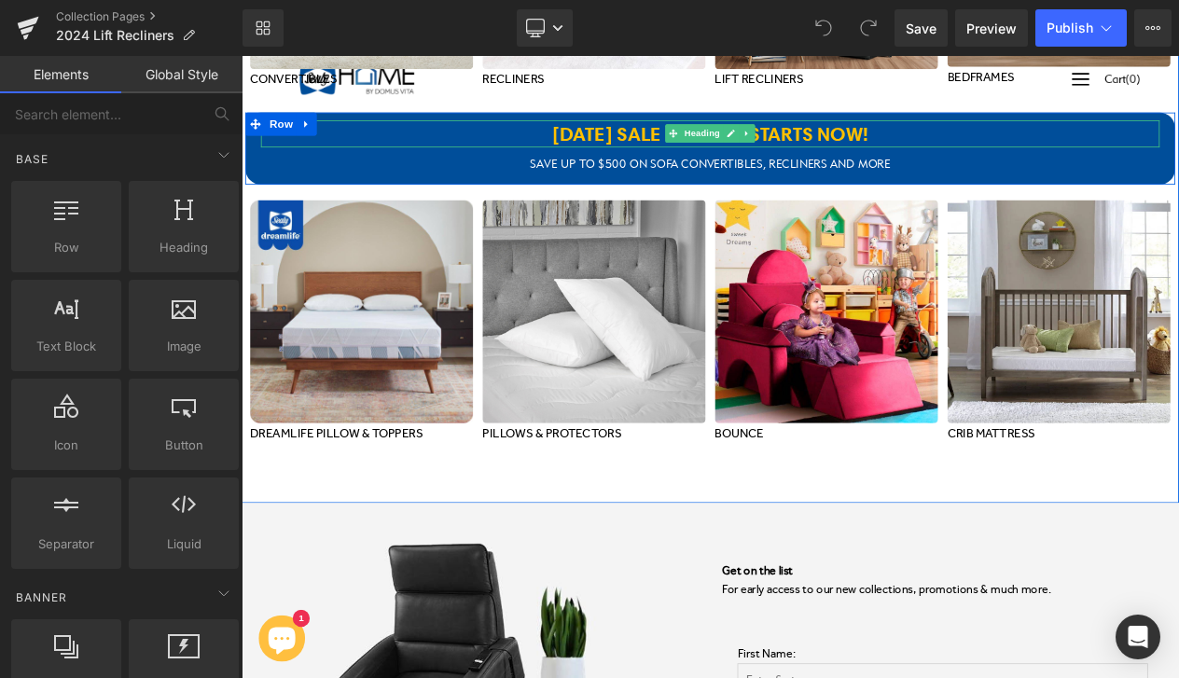
click at [699, 145] on b "4TH OF JULY SALE SAVINGS STARTS NOW!" at bounding box center [806, 149] width 381 height 28
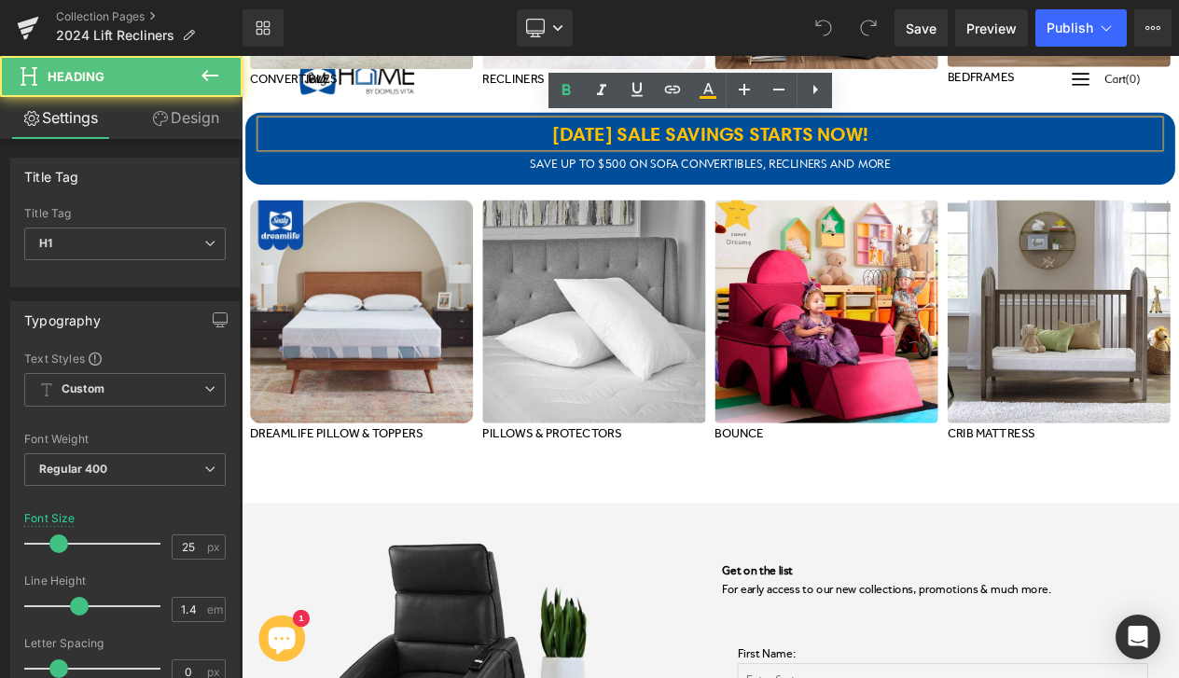
click at [699, 145] on b "4TH OF JULY SALE SAVINGS STARTS NOW!" at bounding box center [806, 149] width 381 height 28
drag, startPoint x: 776, startPoint y: 146, endPoint x: 483, endPoint y: 159, distance: 293.2
click at [479, 159] on h1 "4TH OF JULY SALE SAVINGS STARTS NOW!" at bounding box center [806, 149] width 1082 height 33
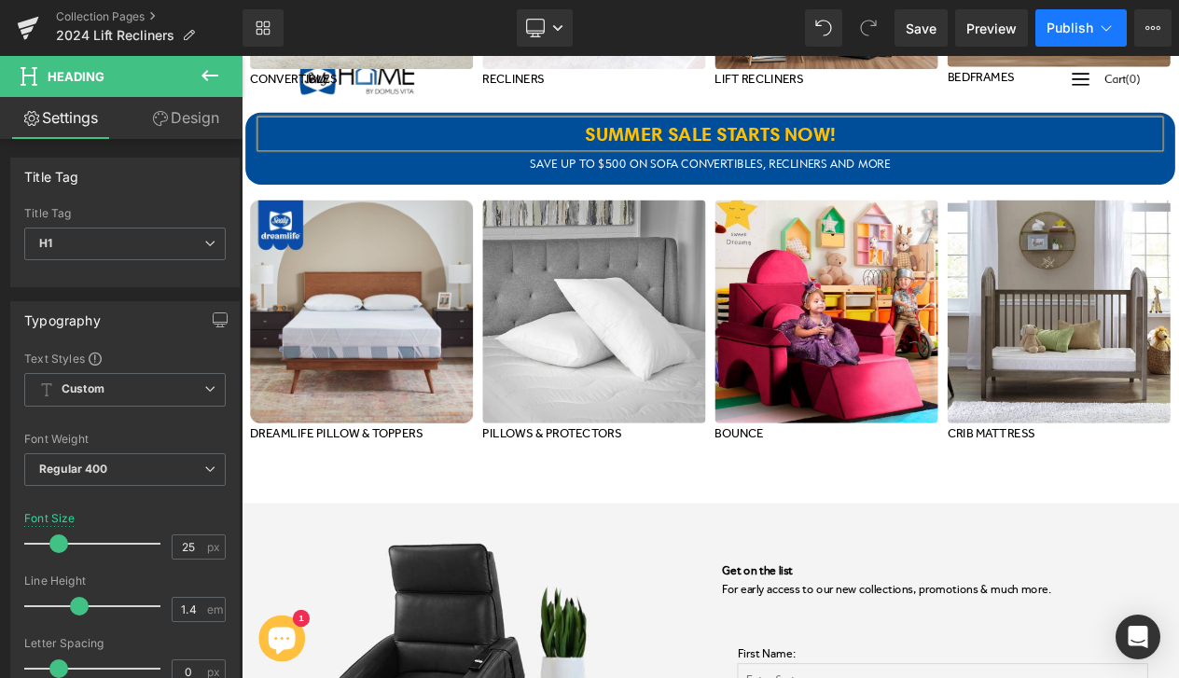
click at [1075, 30] on span "Publish" at bounding box center [1070, 28] width 47 height 15
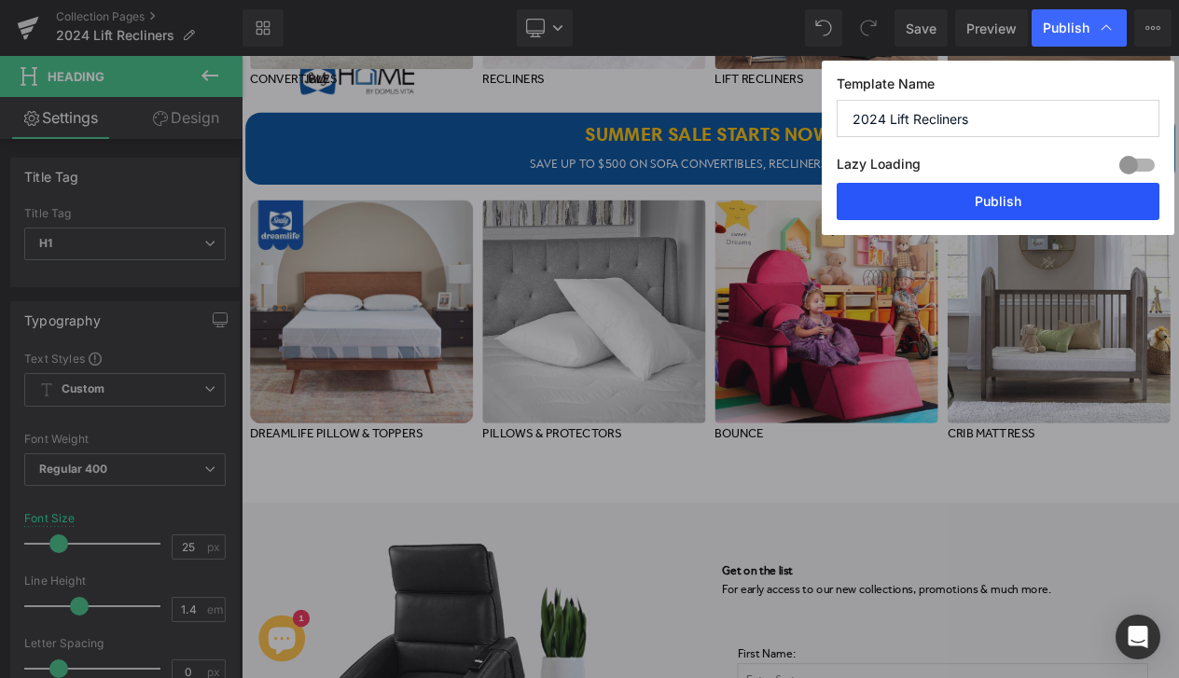
click at [1000, 204] on button "Publish" at bounding box center [998, 201] width 323 height 37
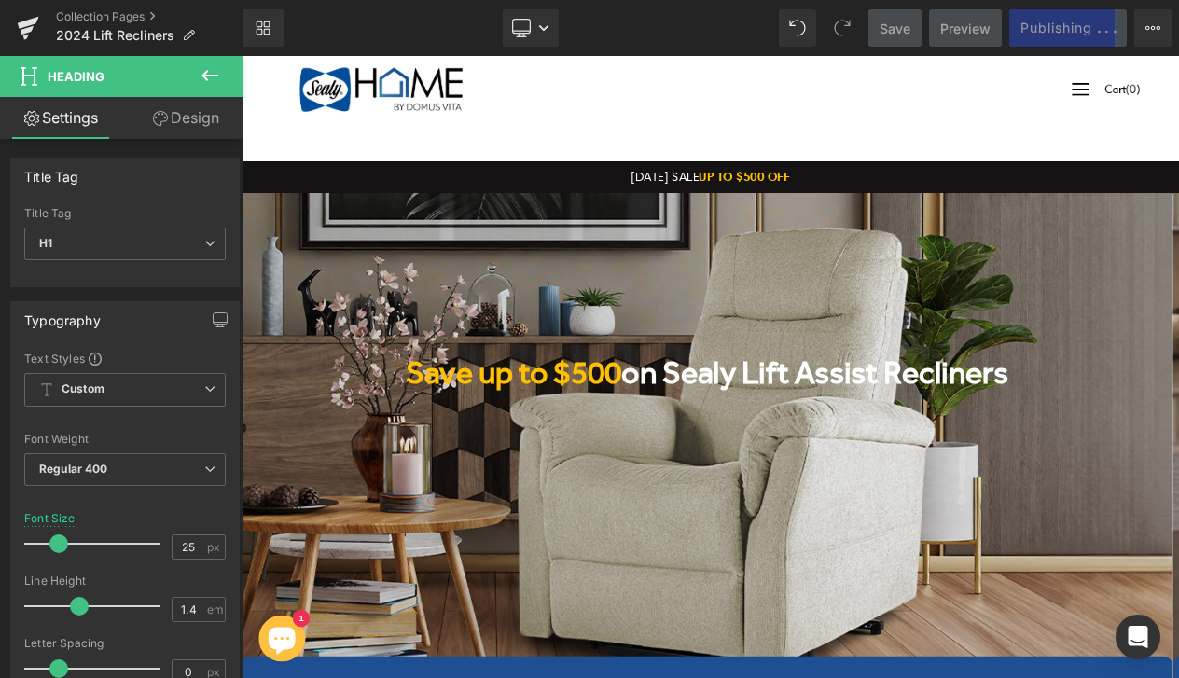
scroll to position [0, 0]
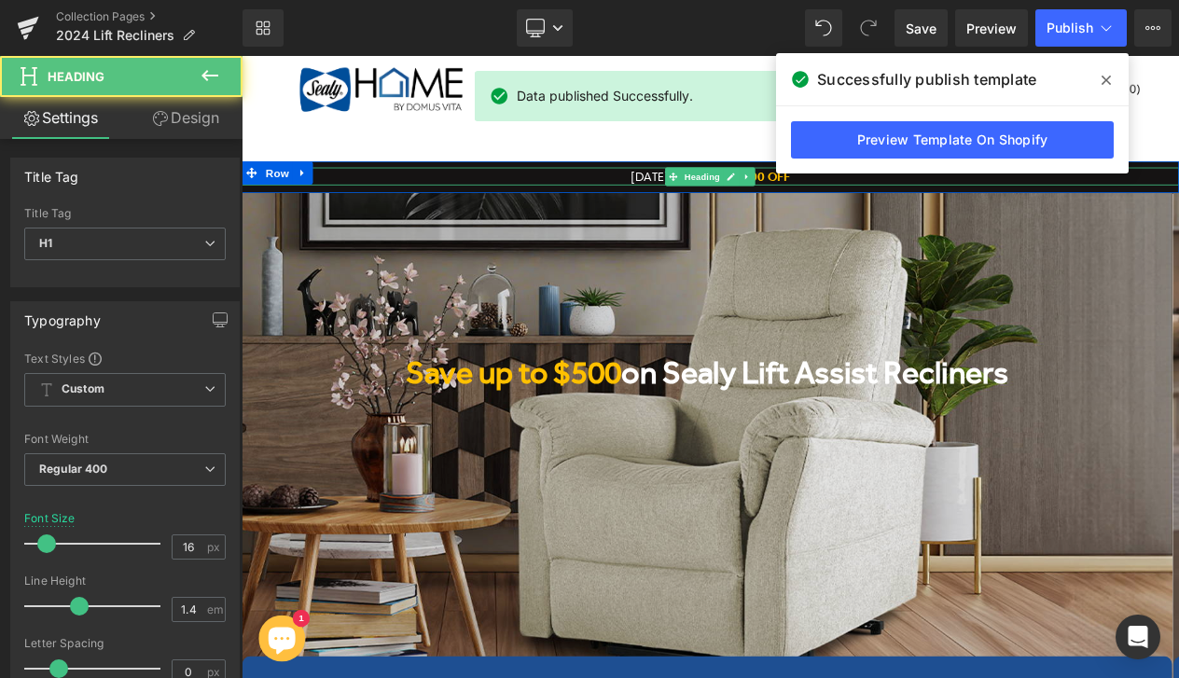
click at [744, 200] on h1 "4TH OF JULY SALE UP TO $500 OFF" at bounding box center [806, 200] width 1129 height 21
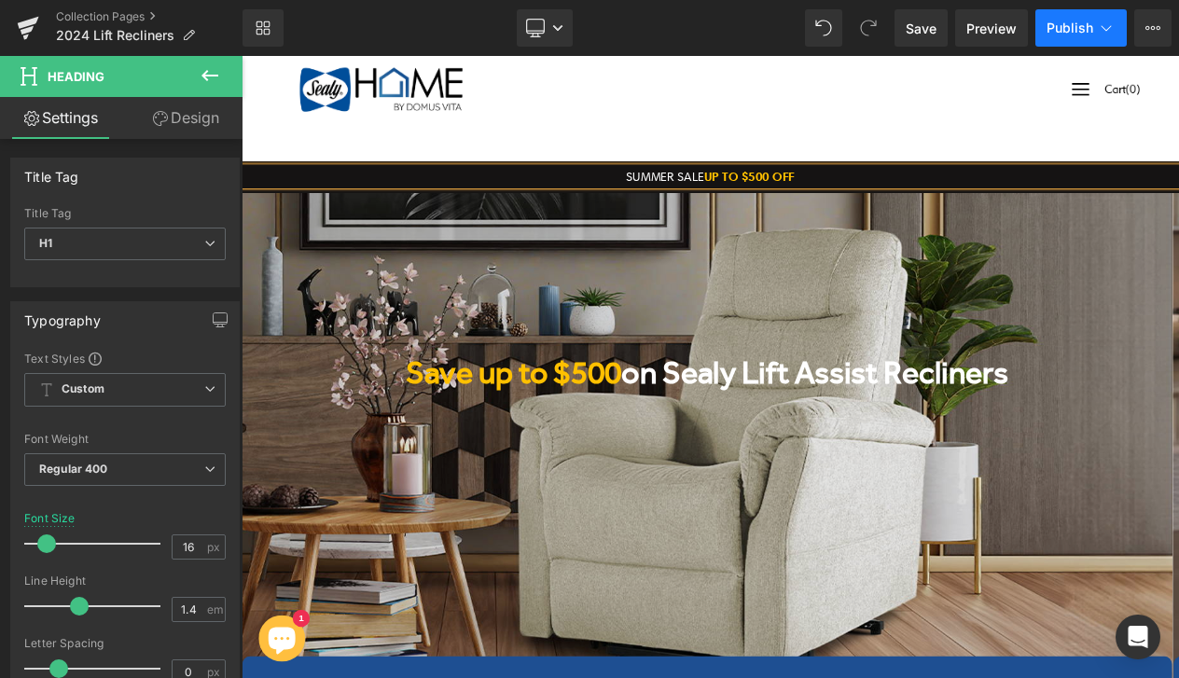
click at [1063, 21] on span "Publish" at bounding box center [1070, 28] width 47 height 15
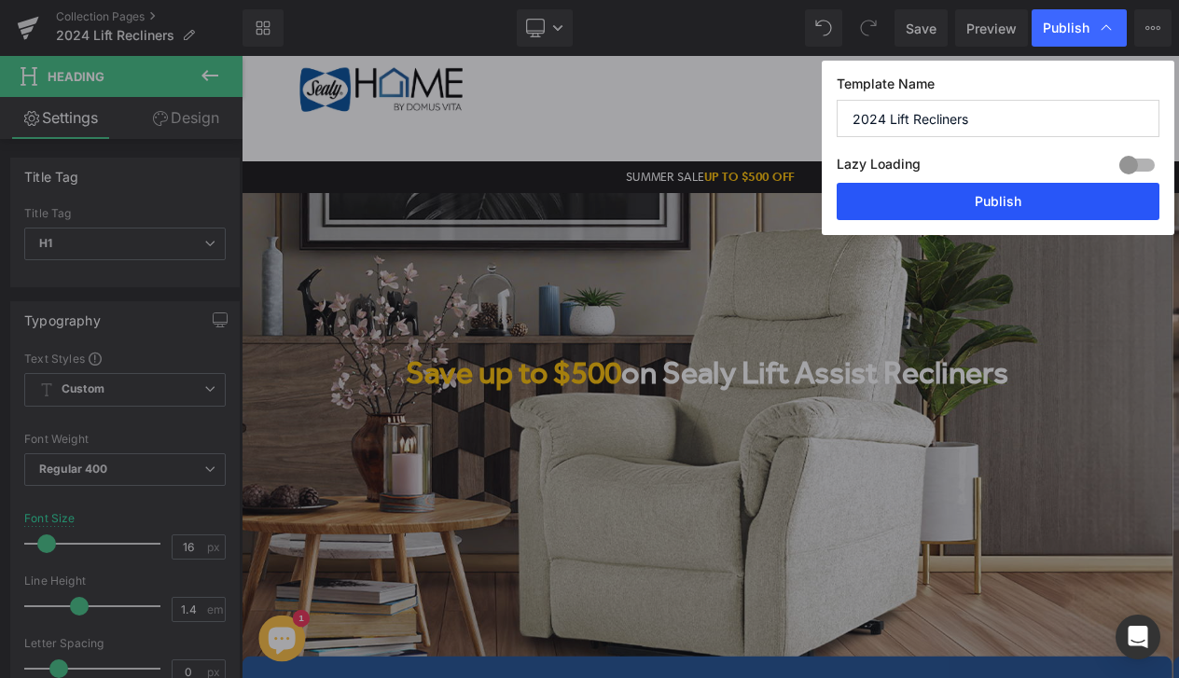
click at [976, 190] on button "Publish" at bounding box center [998, 201] width 323 height 37
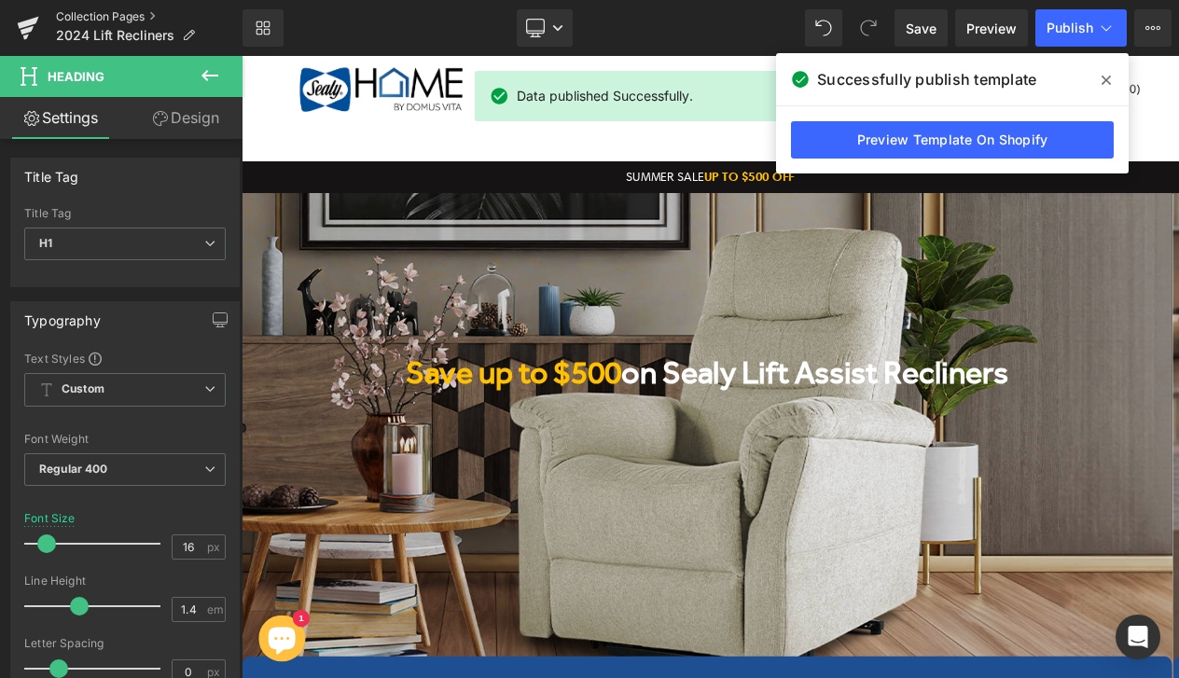
click at [97, 16] on link "Collection Pages" at bounding box center [149, 16] width 187 height 15
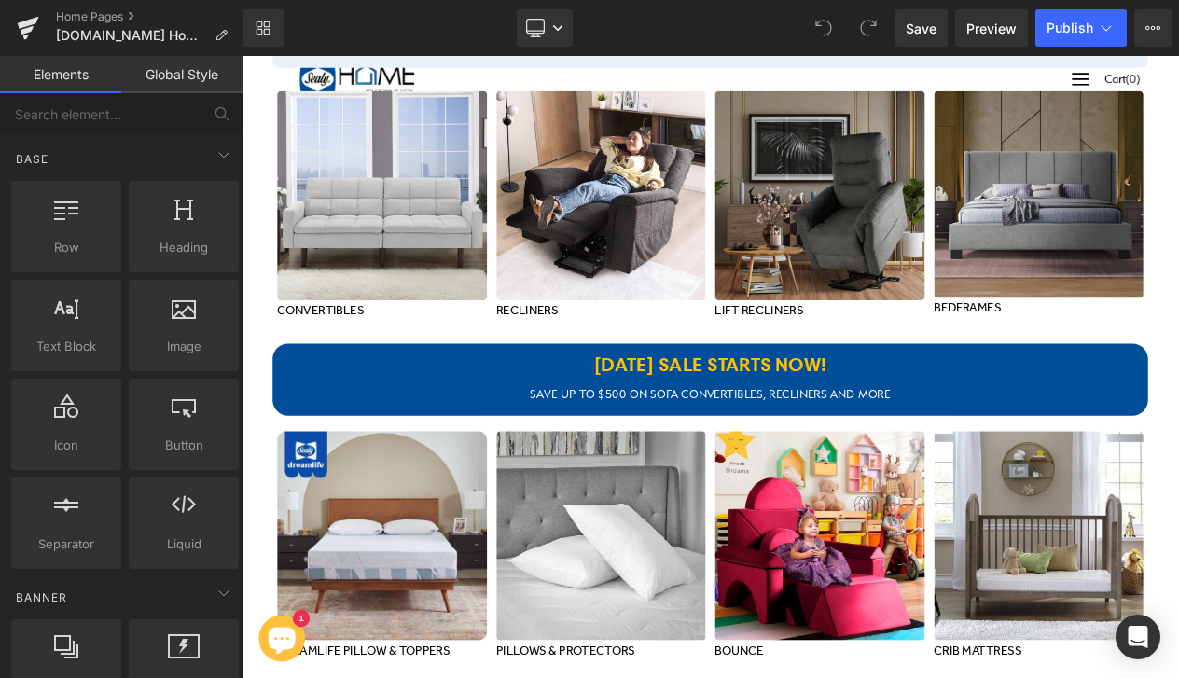
scroll to position [12009, 0]
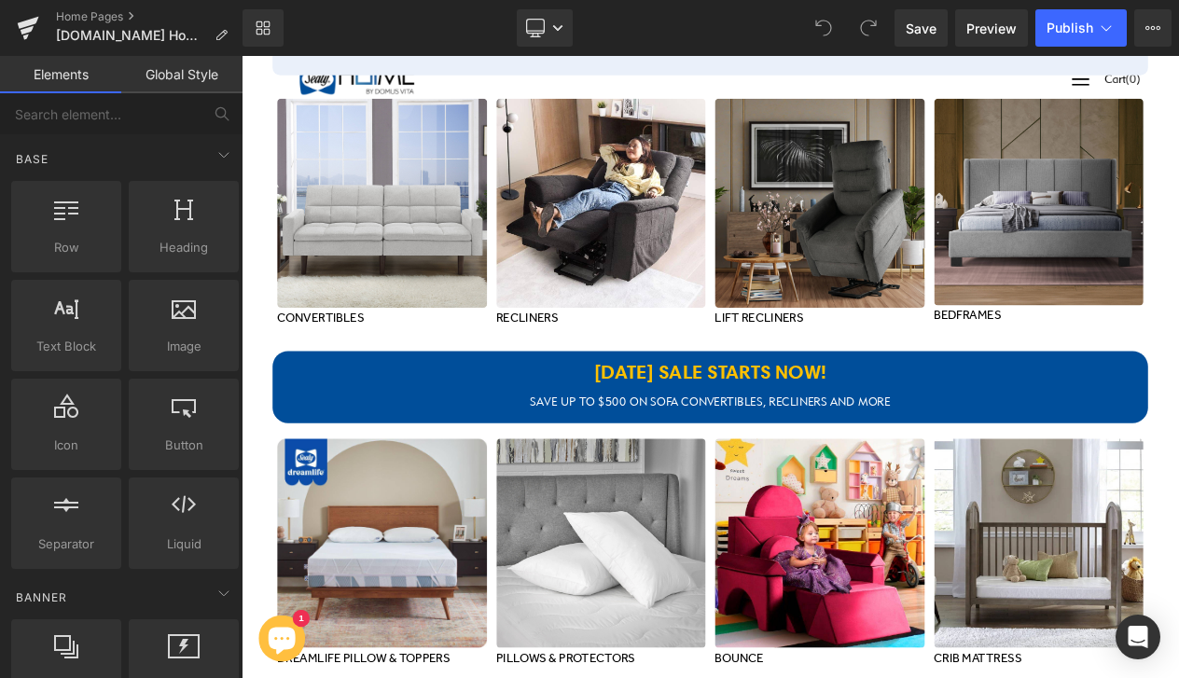
click at [780, 434] on div "4TH OF JULY SALE STARTS NOW! Heading" at bounding box center [806, 437] width 1017 height 33
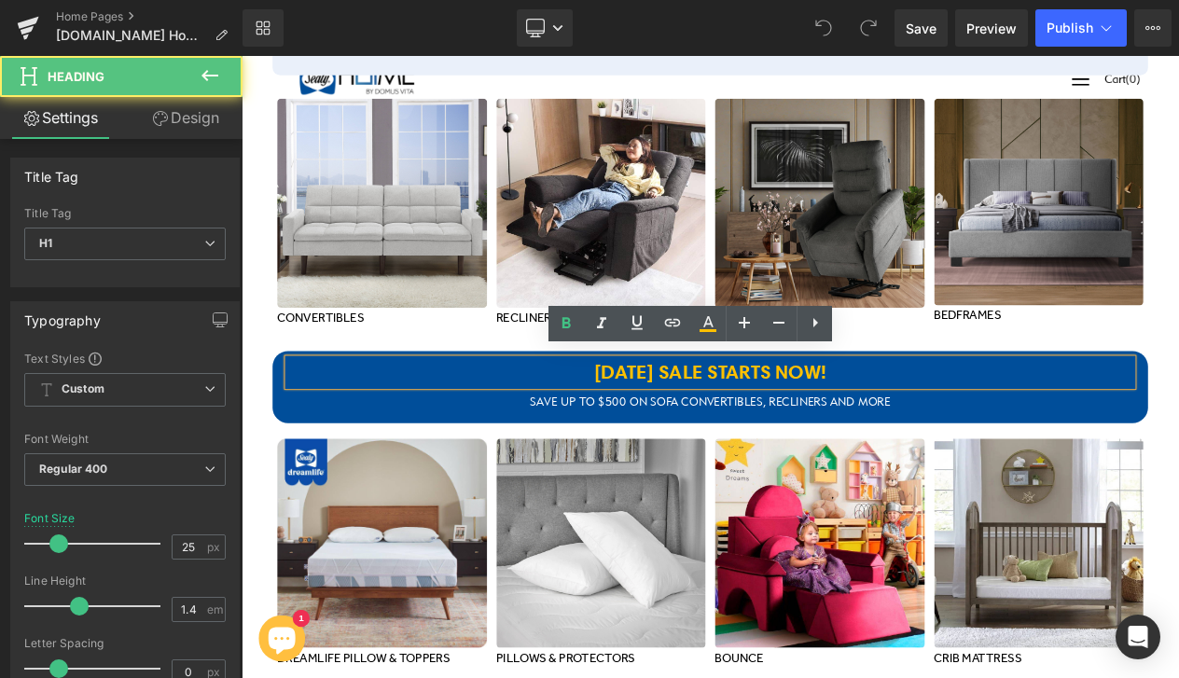
click at [753, 430] on b "4TH OF JULY SALE STARTS NOW!" at bounding box center [806, 437] width 280 height 28
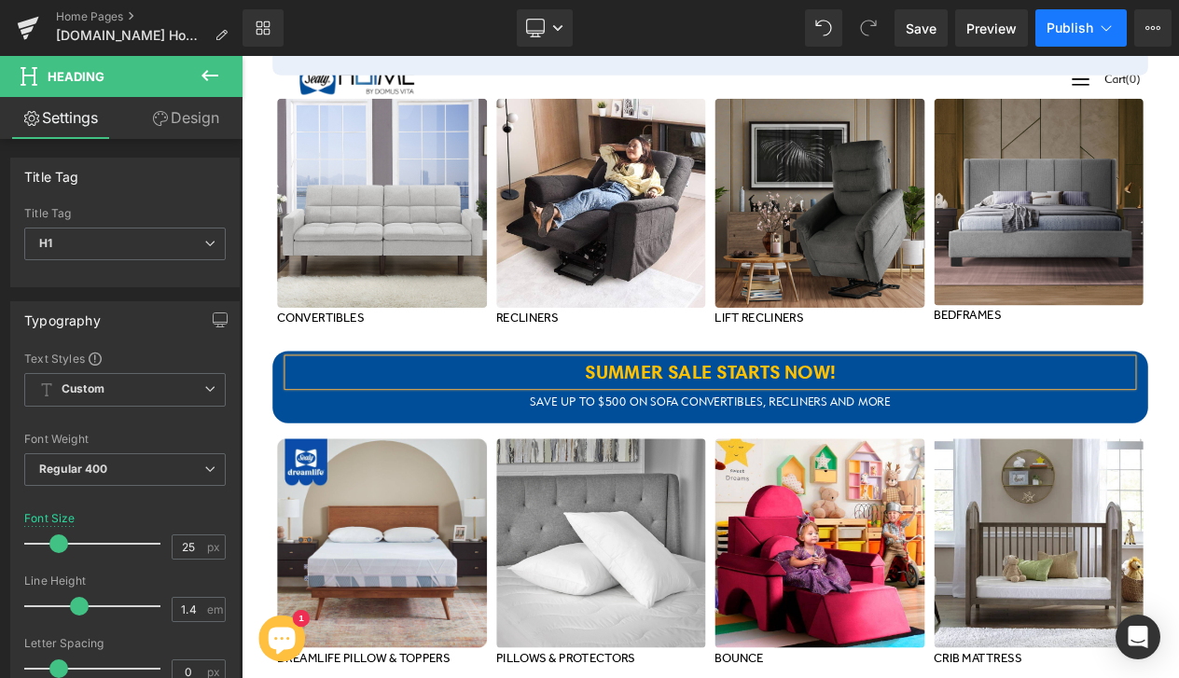
click at [1082, 29] on span "Publish" at bounding box center [1070, 28] width 47 height 15
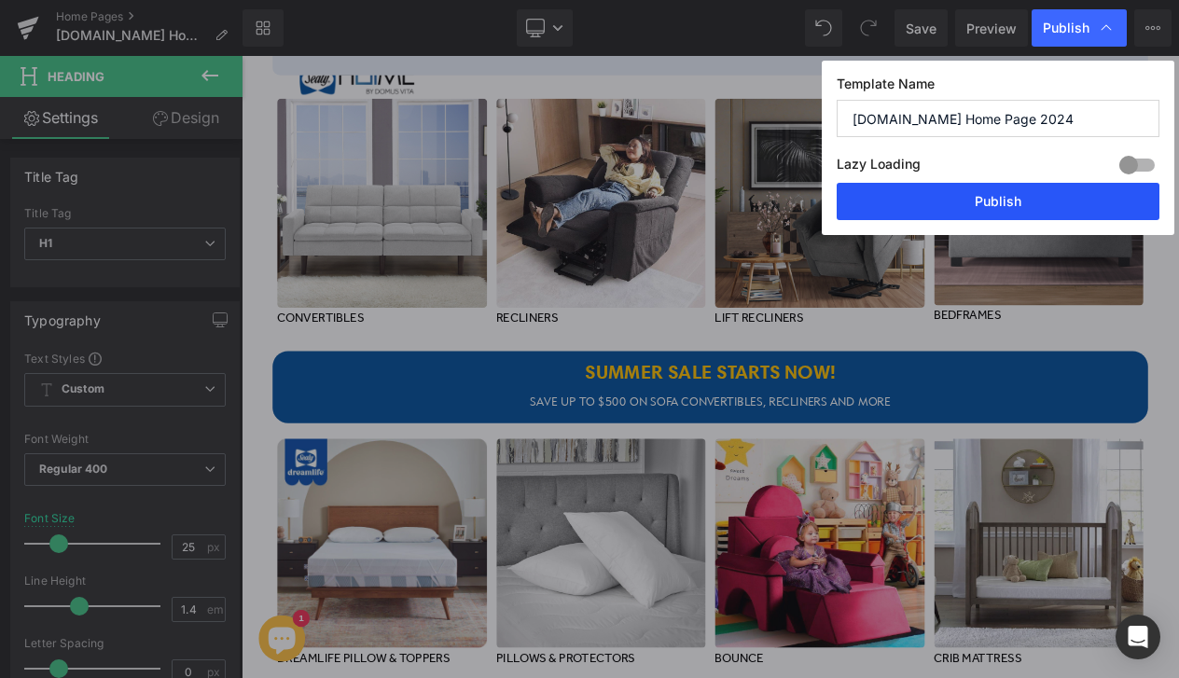
click at [1010, 211] on button "Publish" at bounding box center [998, 201] width 323 height 37
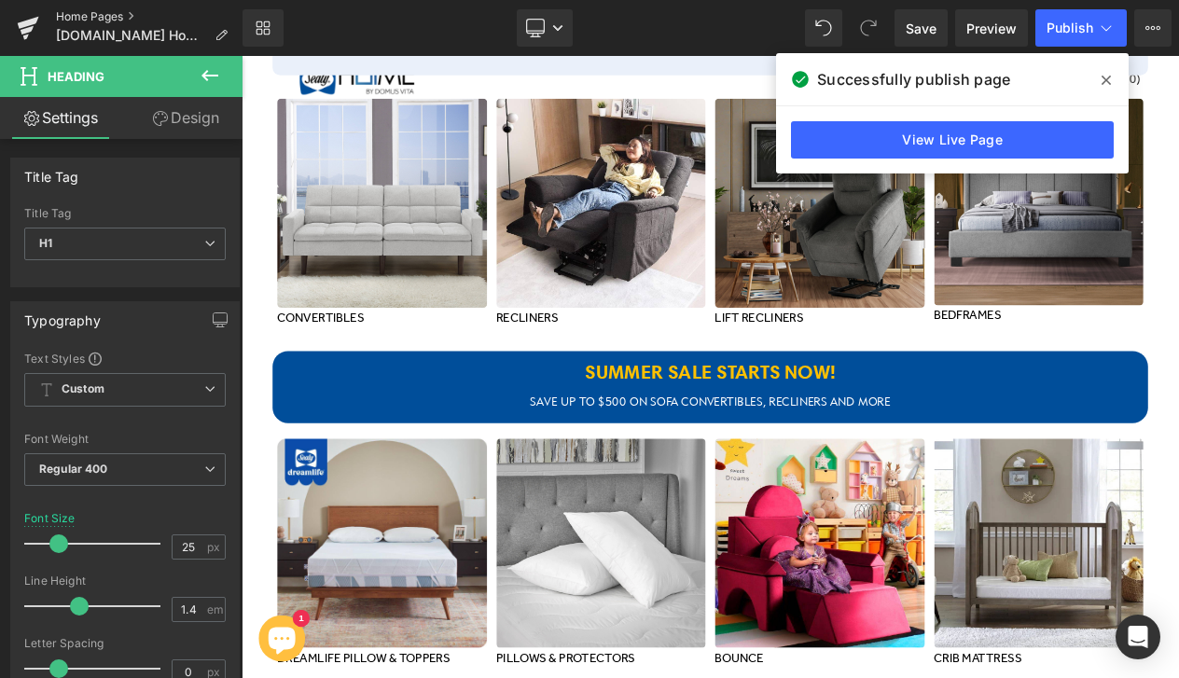
click at [117, 20] on link "Home Pages" at bounding box center [149, 16] width 187 height 15
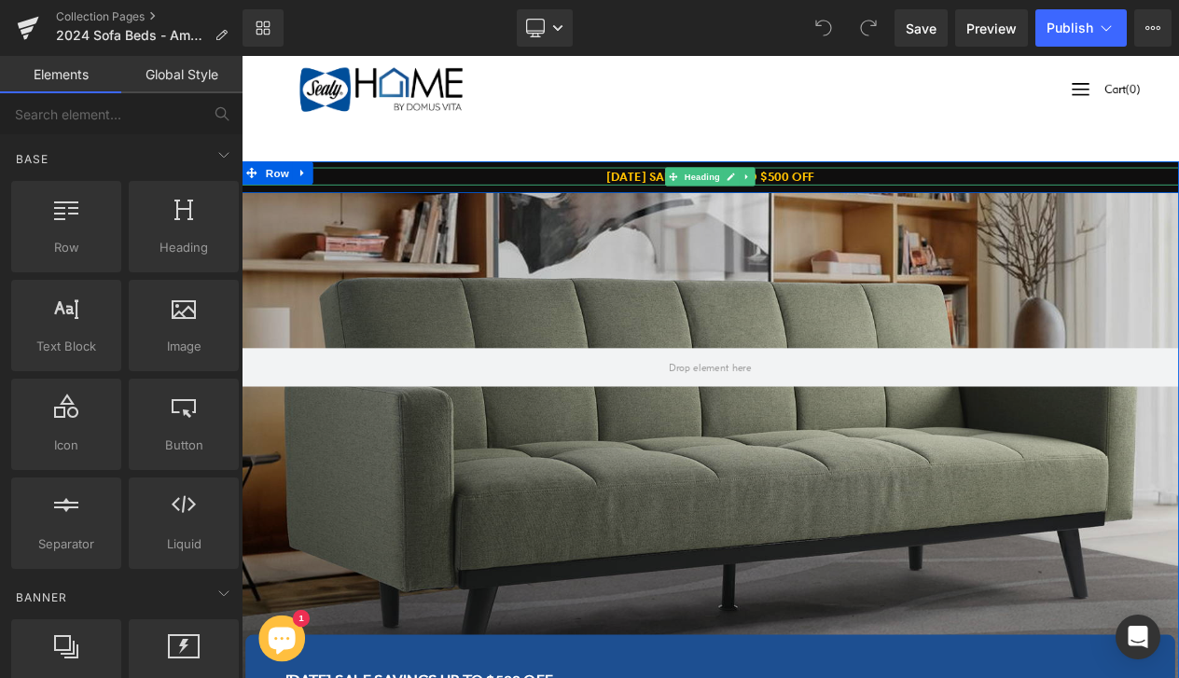
click at [753, 193] on span at bounding box center [762, 201] width 20 height 22
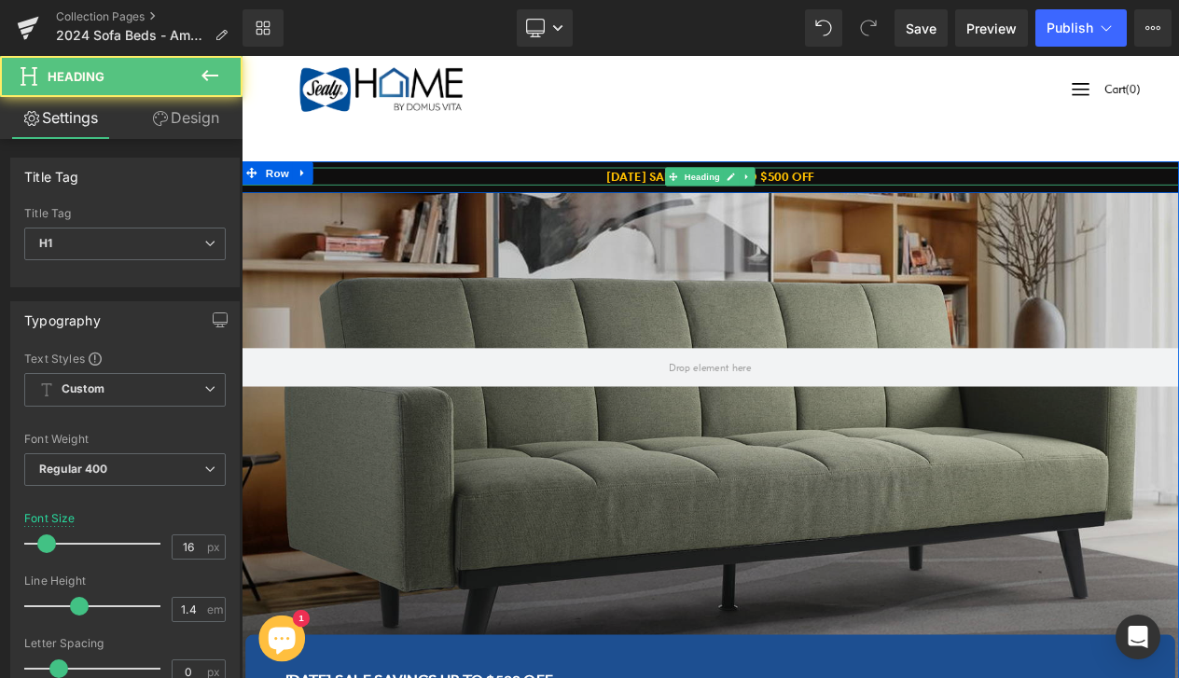
click at [735, 200] on strong "[DATE] SALE SAVING" at bounding box center [751, 200] width 141 height 19
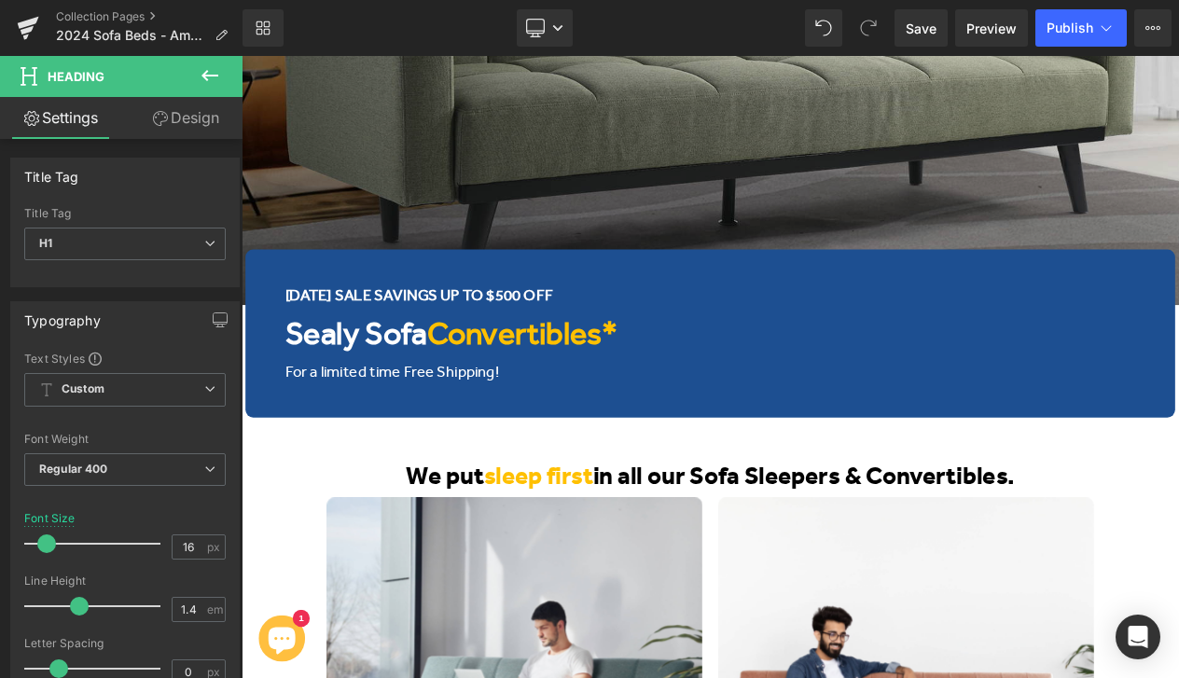
scroll to position [606, 0]
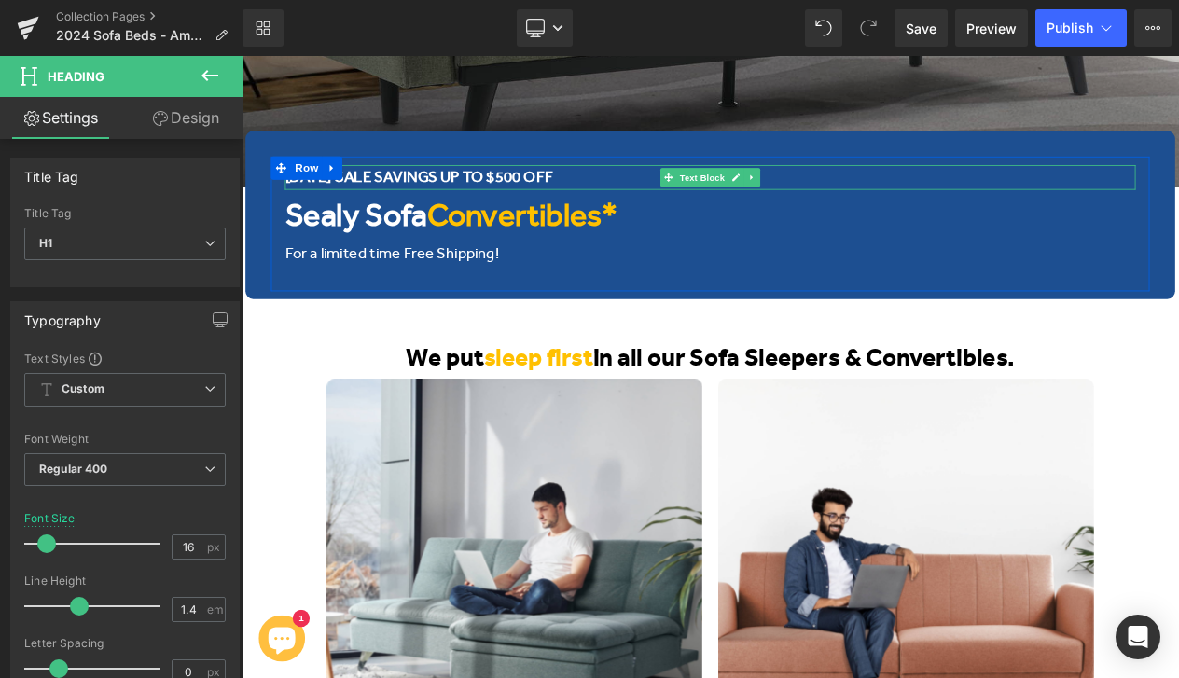
click at [402, 202] on span "[DATE] SALE SAVINGS UP TO $500 OFF" at bounding box center [455, 201] width 323 height 21
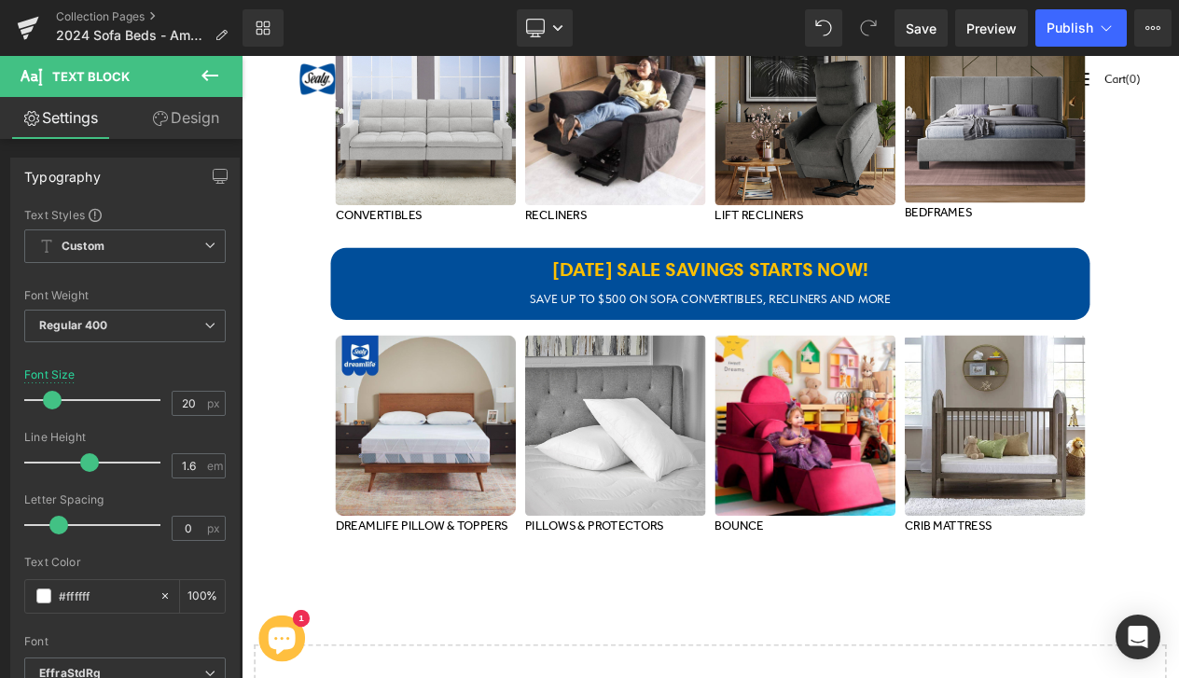
scroll to position [6132, 0]
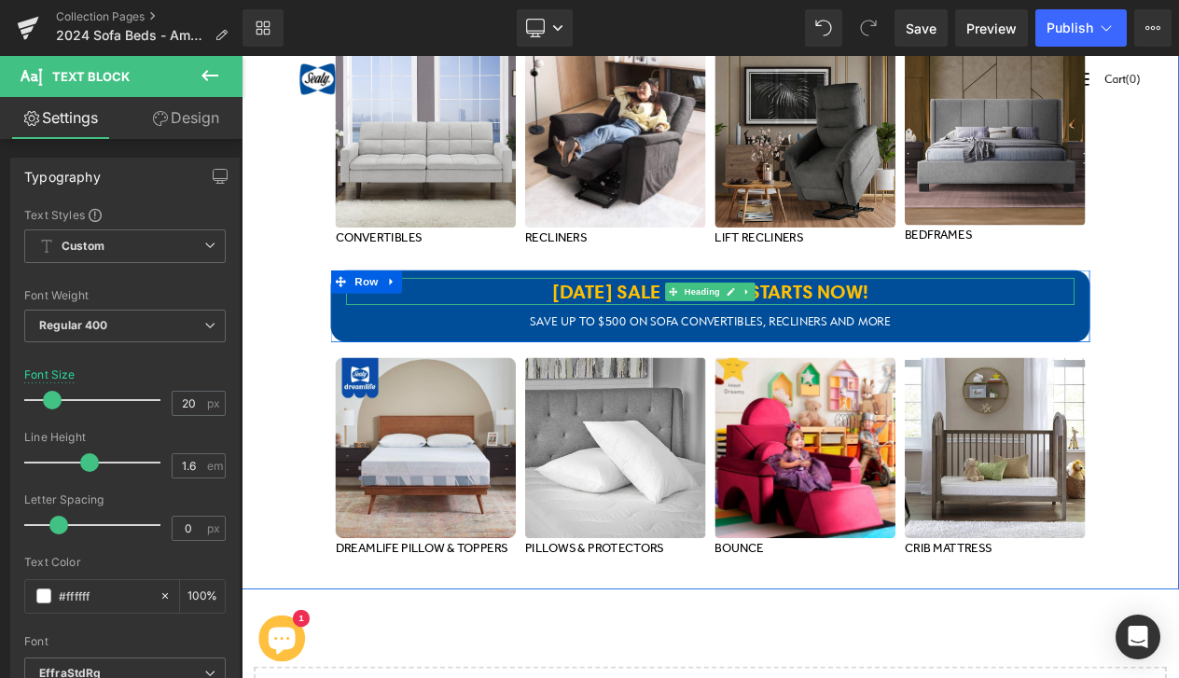
click at [704, 333] on b "[DATE] SALE SAVINGS STARTS NOW!" at bounding box center [806, 339] width 381 height 28
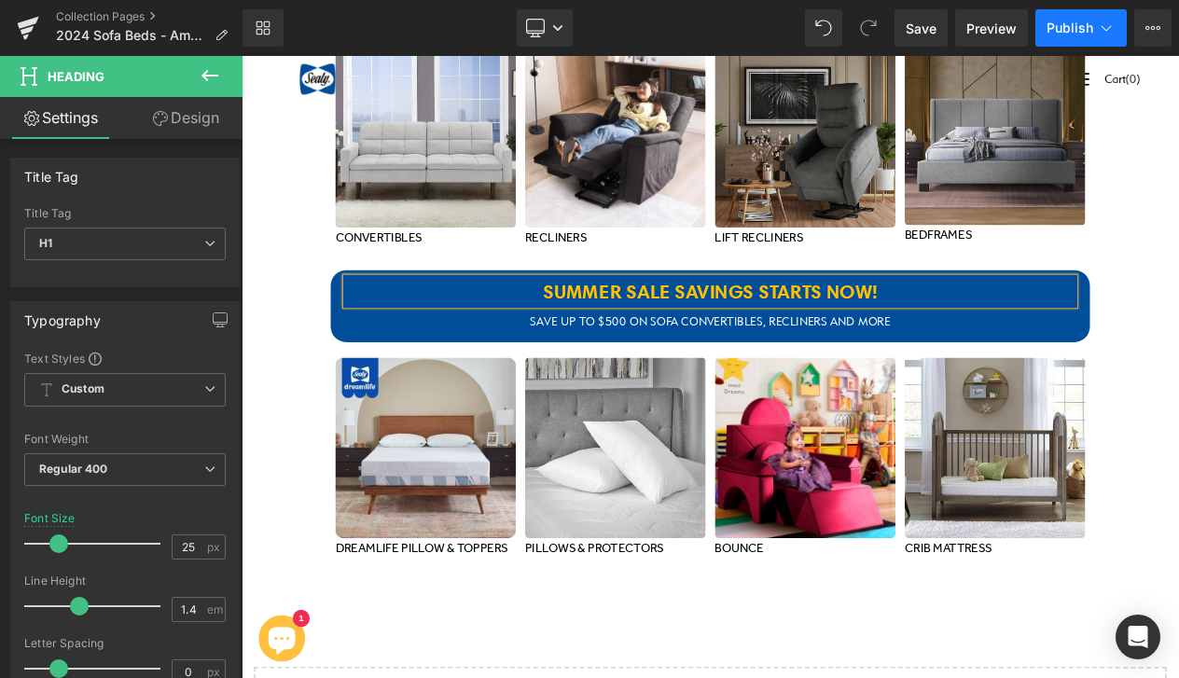
click at [1062, 30] on span "Publish" at bounding box center [1070, 28] width 47 height 15
